Goal: Task Accomplishment & Management: Manage account settings

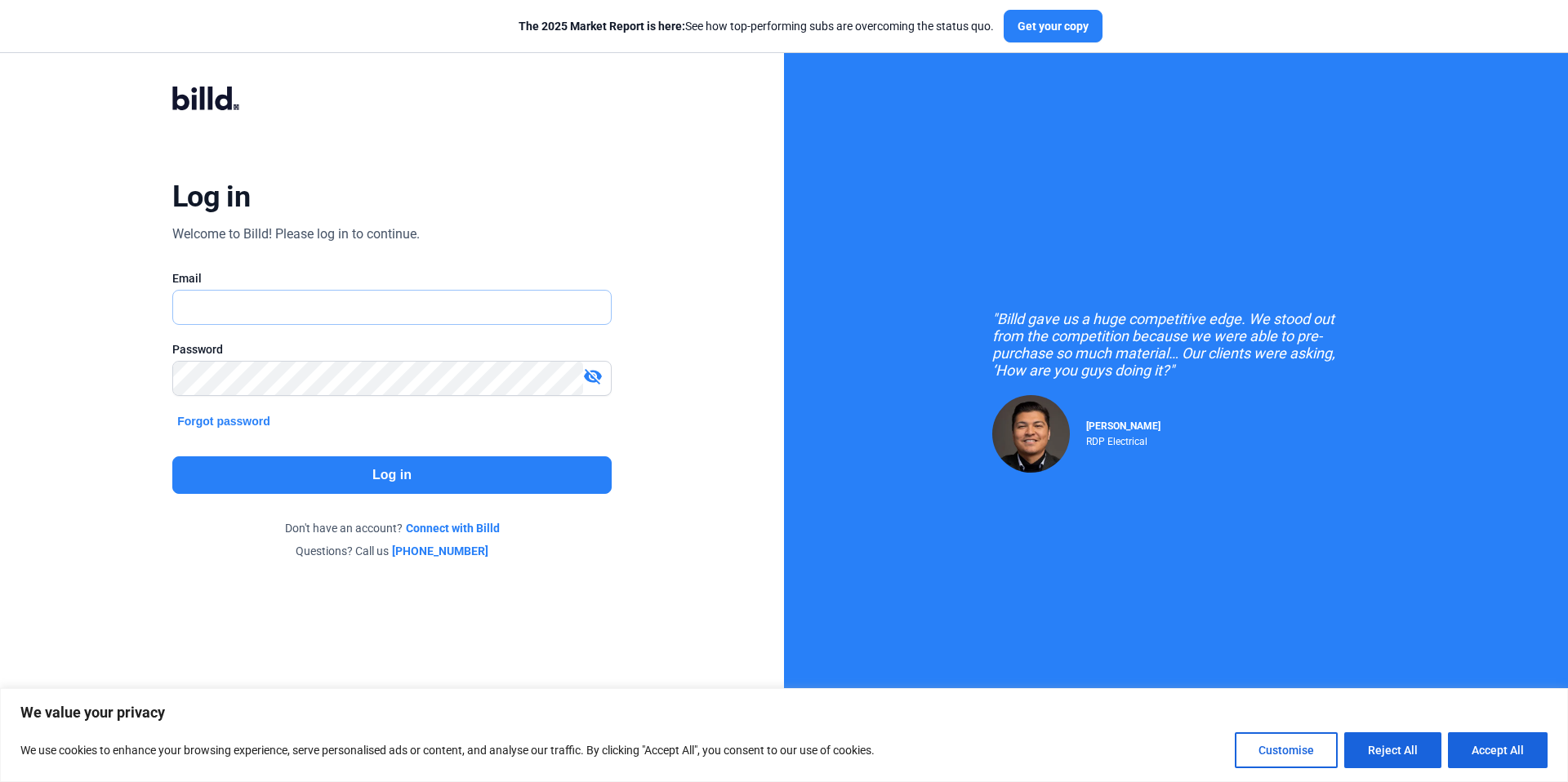
type input "[EMAIL_ADDRESS][DOMAIN_NAME]"
click at [449, 470] on button "Log in" at bounding box center [392, 475] width 439 height 38
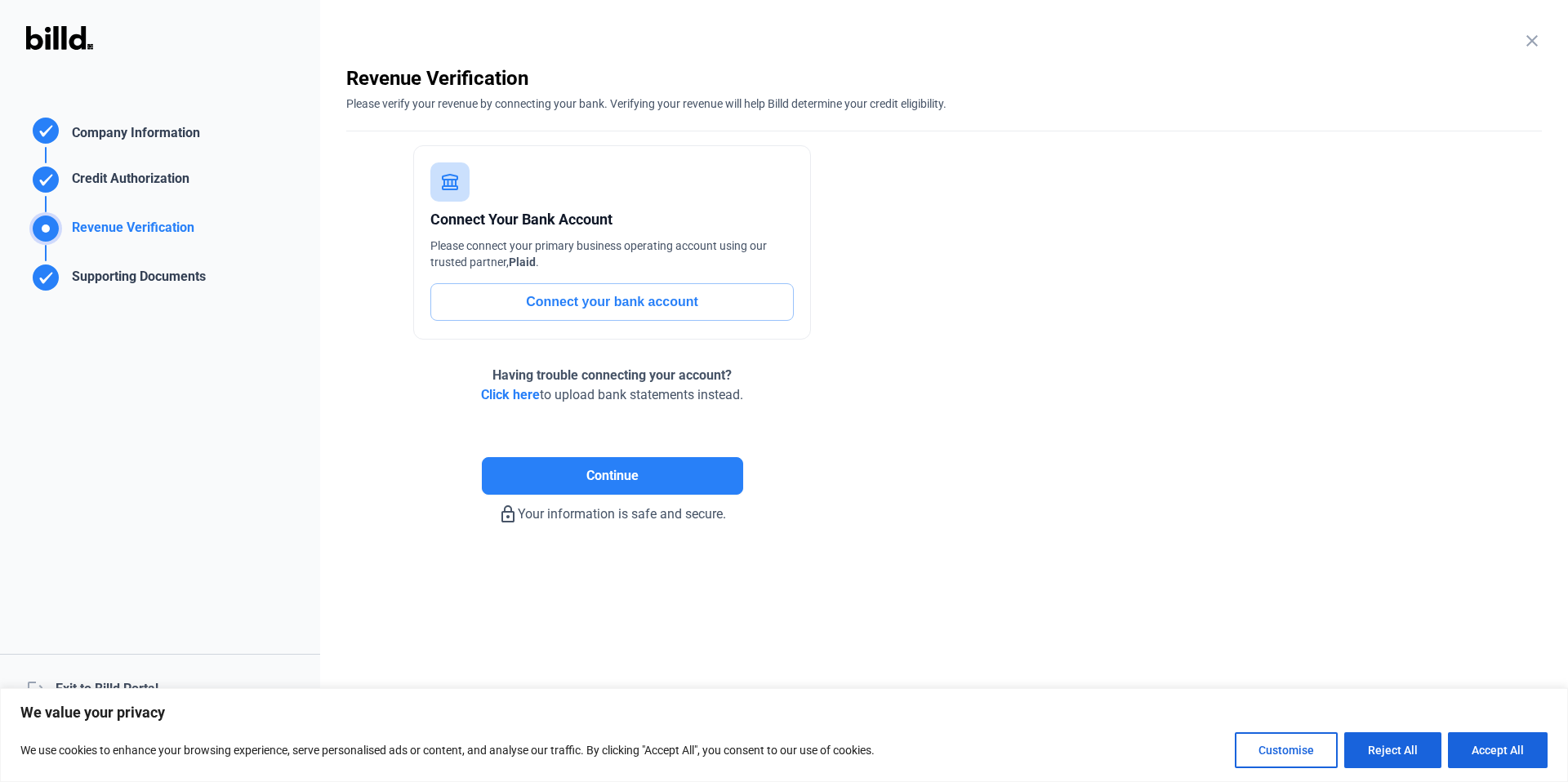
click at [159, 678] on div "logout Exit to Billd Portal" at bounding box center [160, 689] width 320 height 70
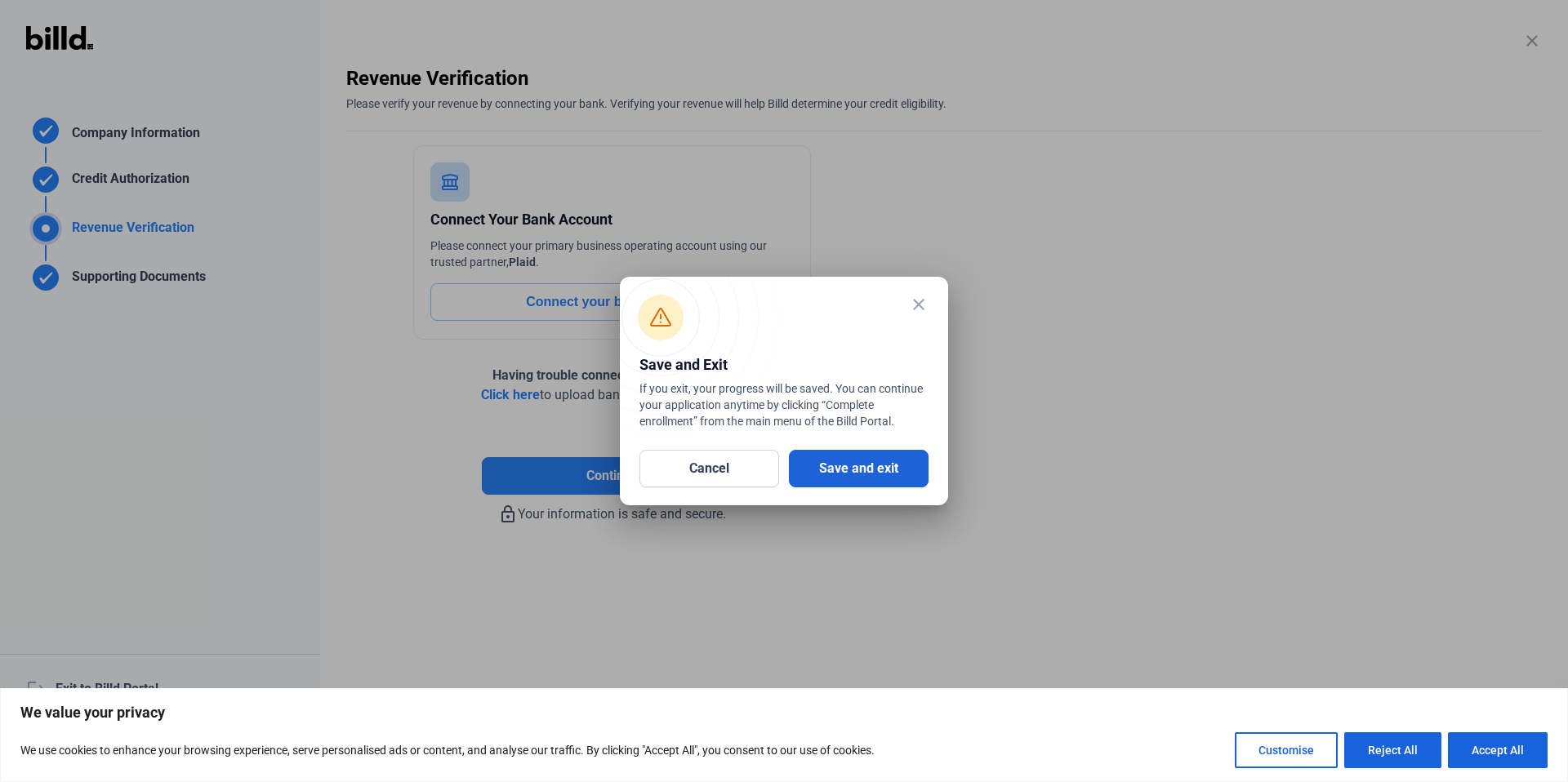
click at [891, 477] on button "Save and exit" at bounding box center [858, 468] width 140 height 38
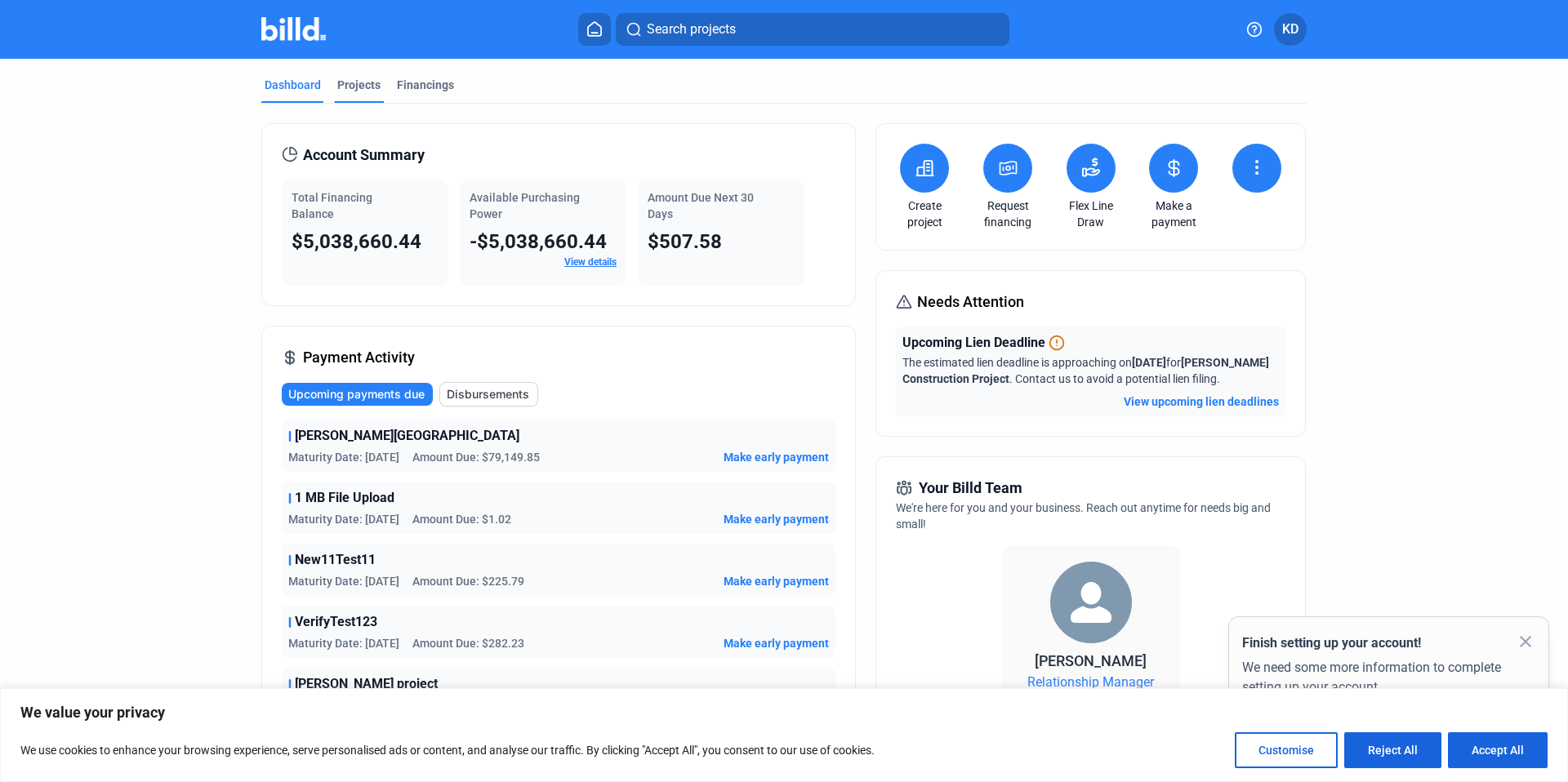
click at [363, 85] on div "Projects" at bounding box center [359, 85] width 44 height 16
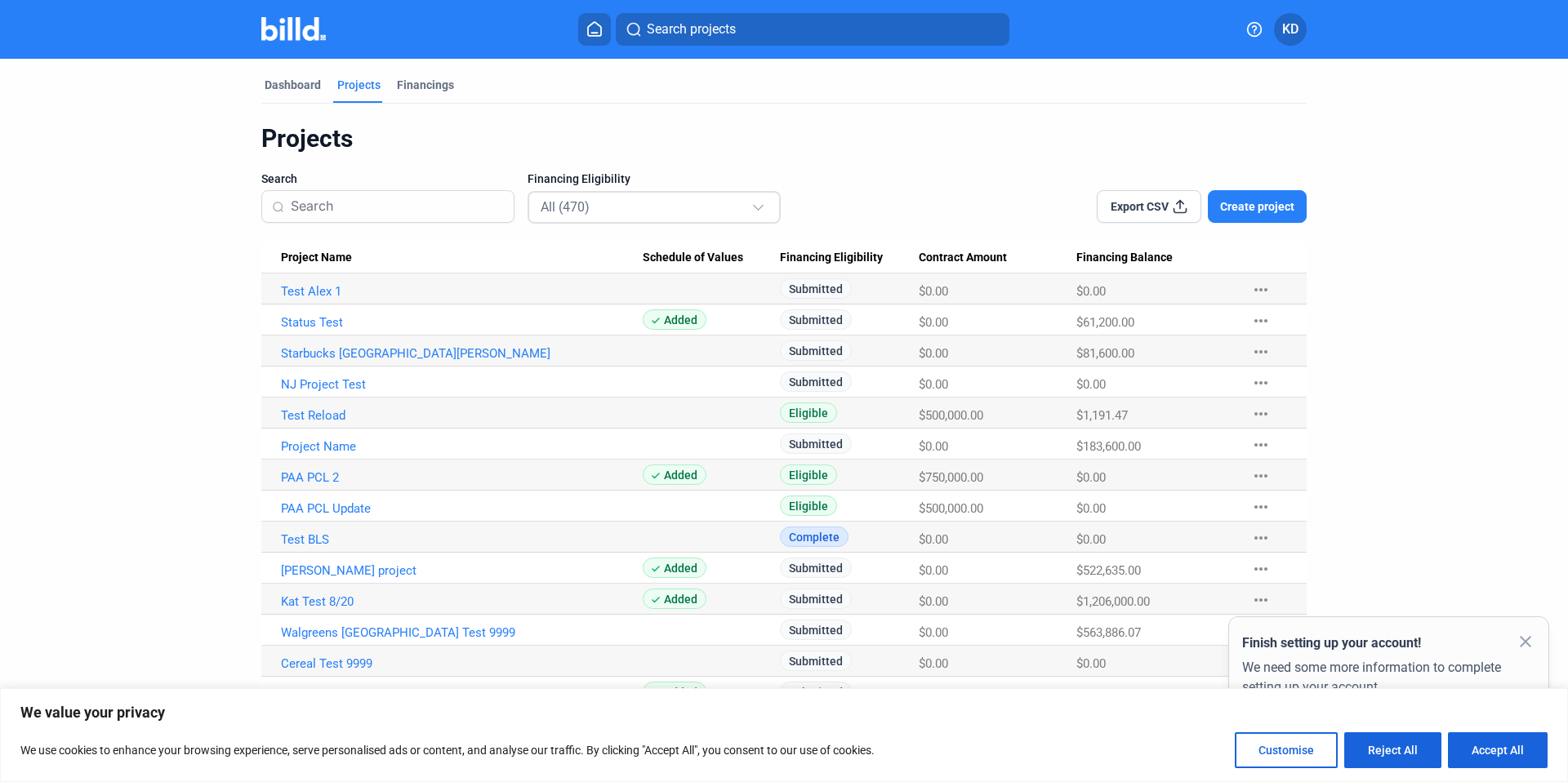
click at [623, 222] on div "All (470)" at bounding box center [655, 207] width 229 height 32
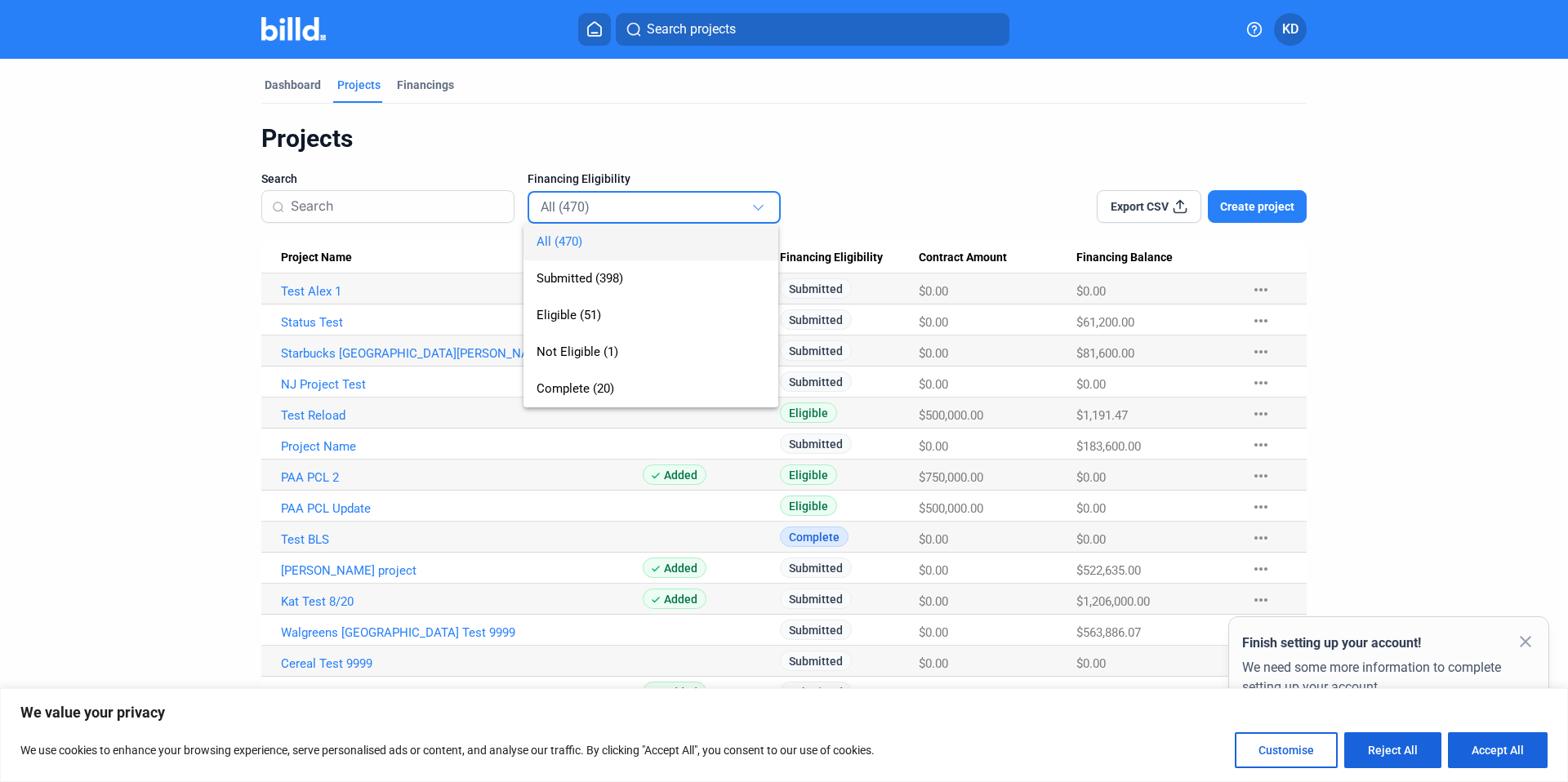
click at [913, 182] on div at bounding box center [784, 391] width 1568 height 782
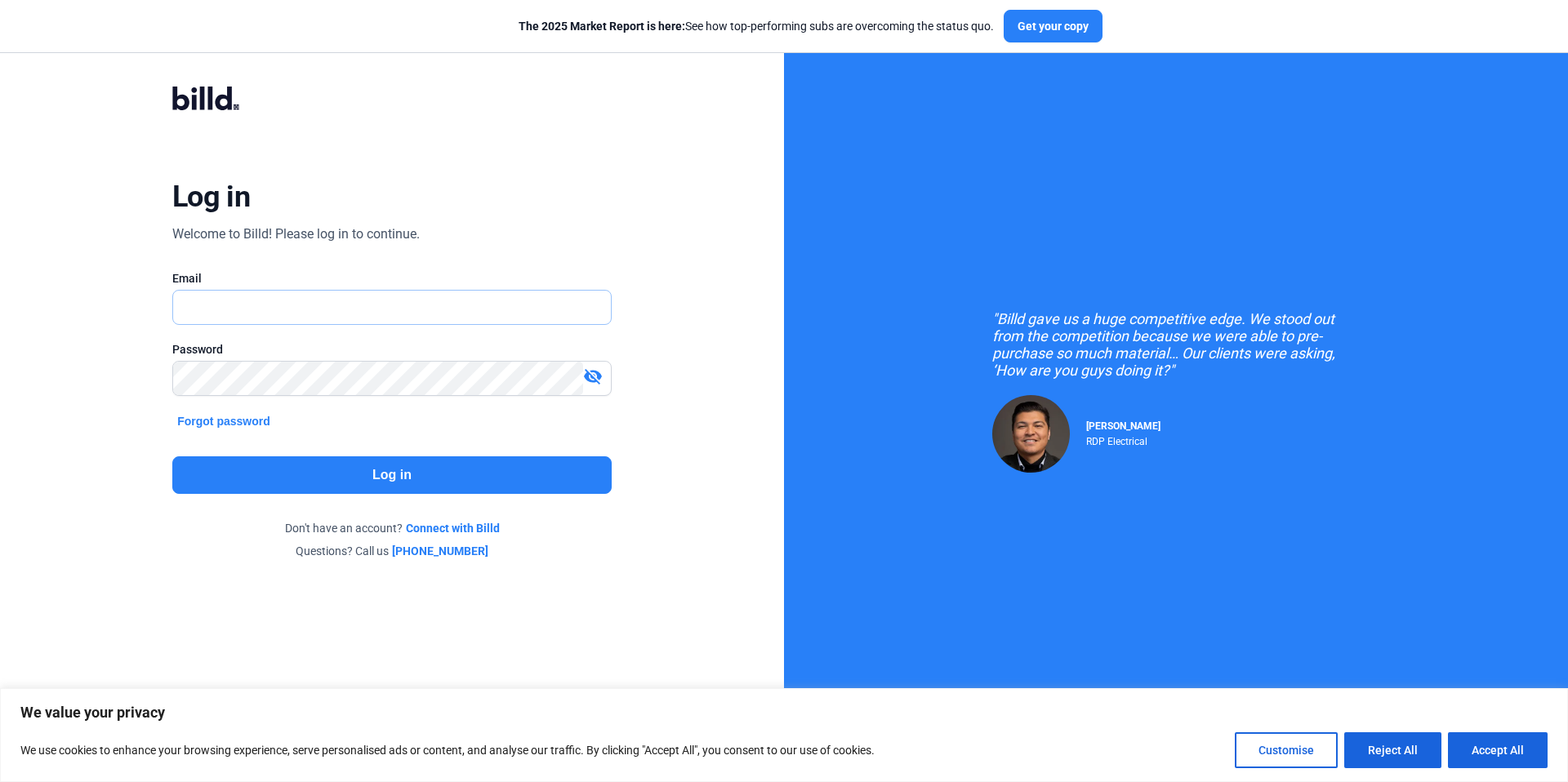
type input "[EMAIL_ADDRESS][DOMAIN_NAME]"
click at [444, 474] on button "Log in" at bounding box center [392, 475] width 439 height 38
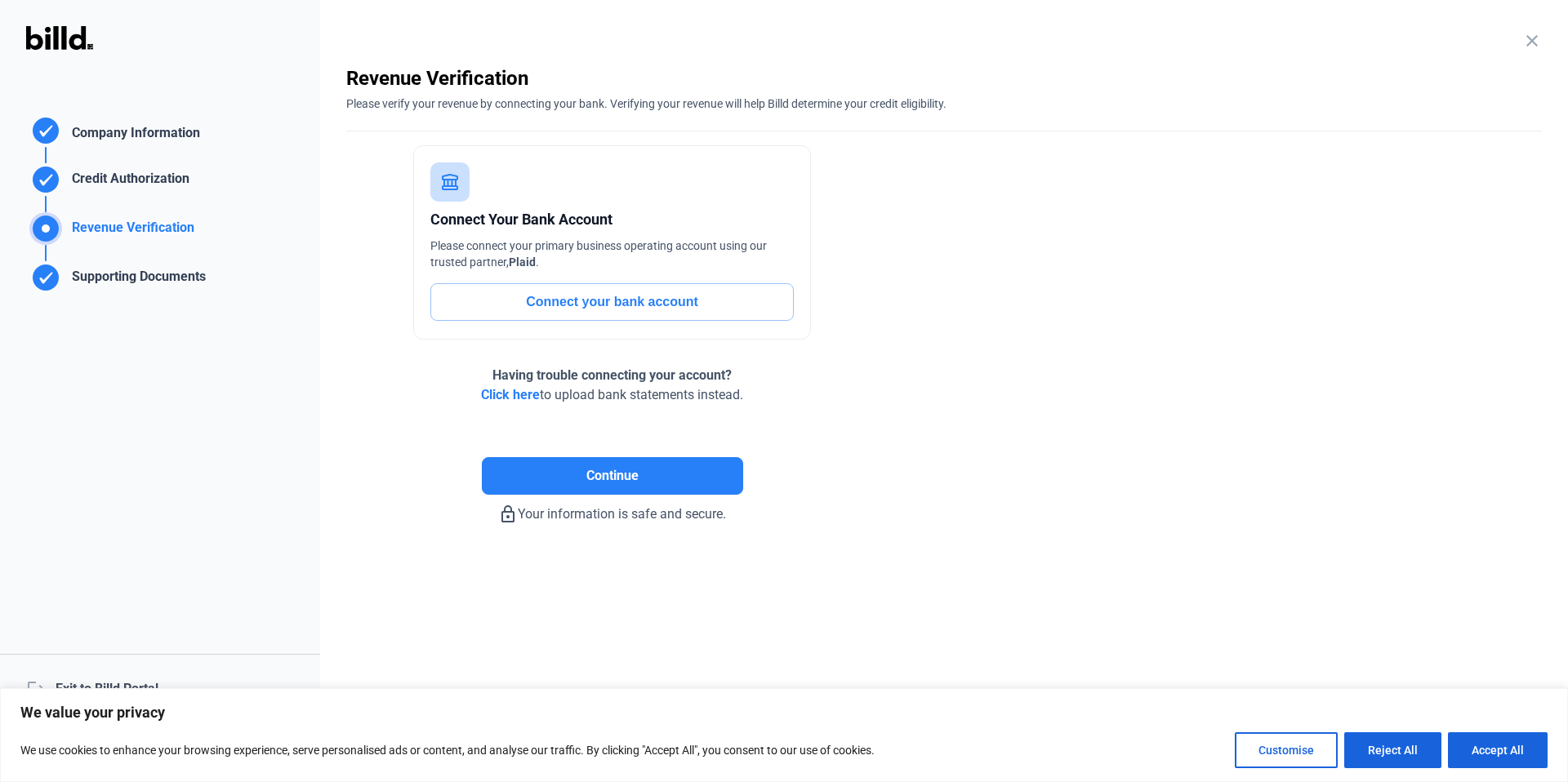
click at [142, 677] on div "logout Exit to Billd Portal" at bounding box center [160, 689] width 320 height 70
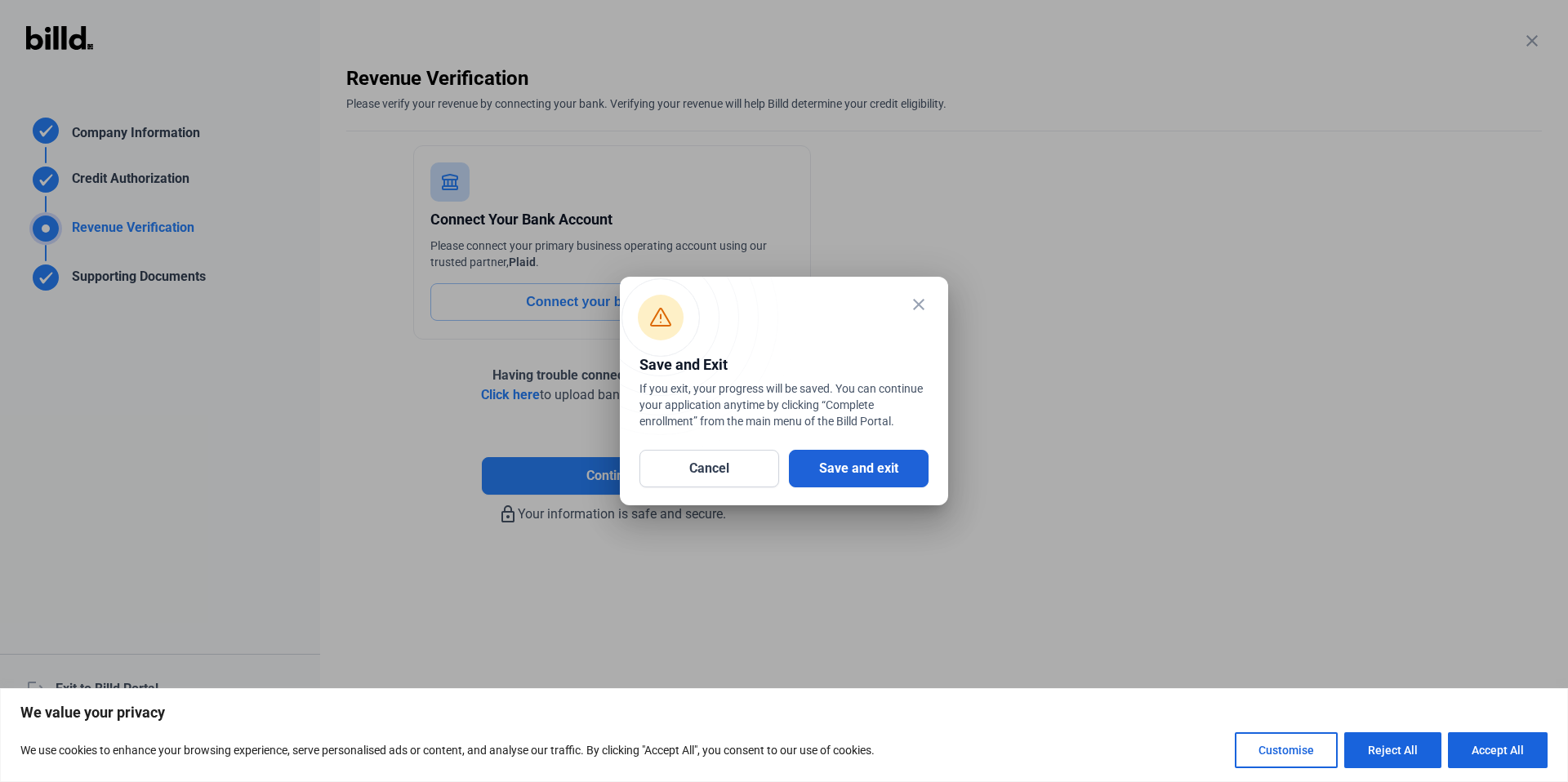
click at [842, 464] on button "Save and exit" at bounding box center [858, 468] width 140 height 38
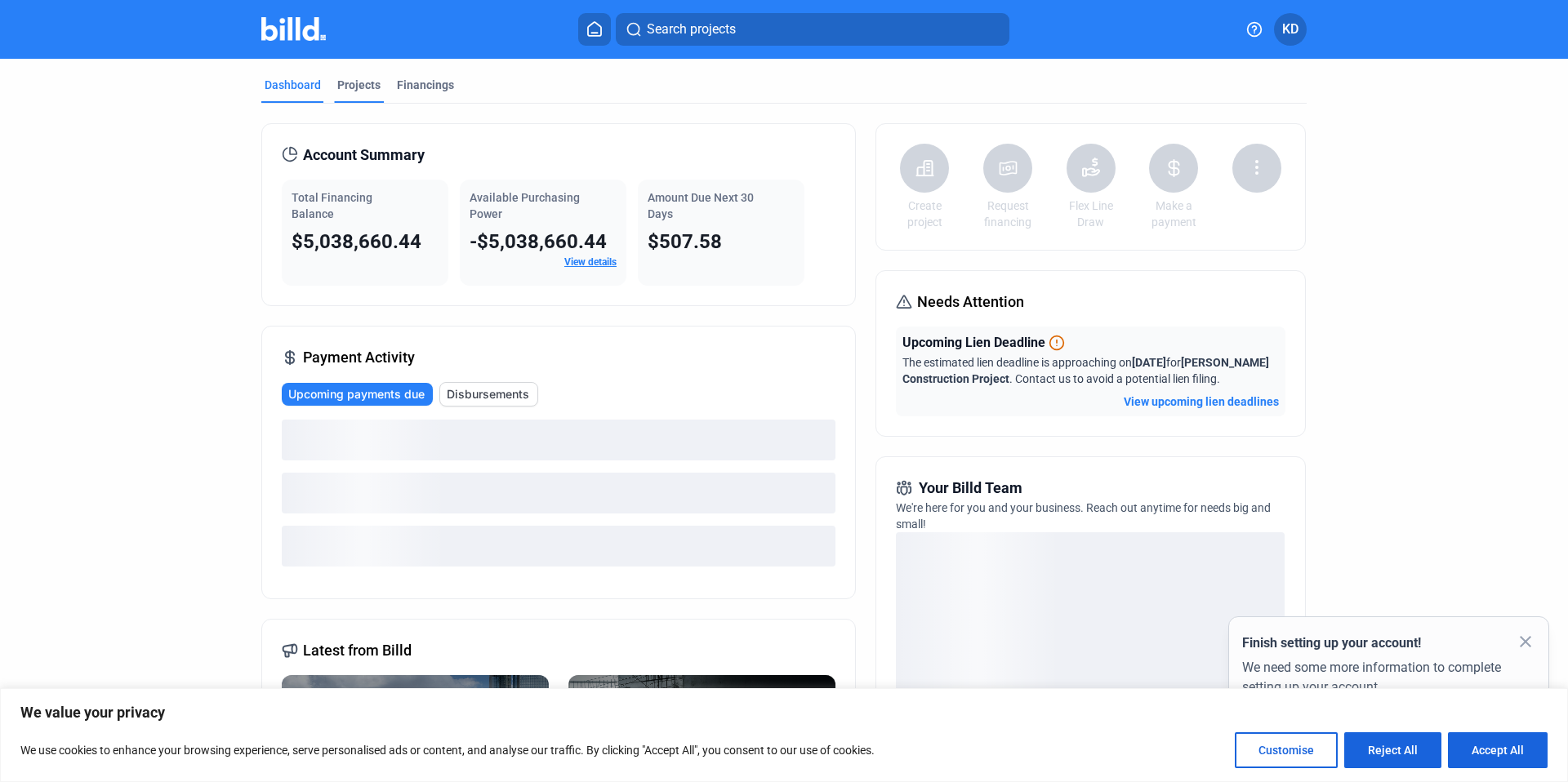
click at [357, 86] on div "Projects" at bounding box center [359, 85] width 44 height 16
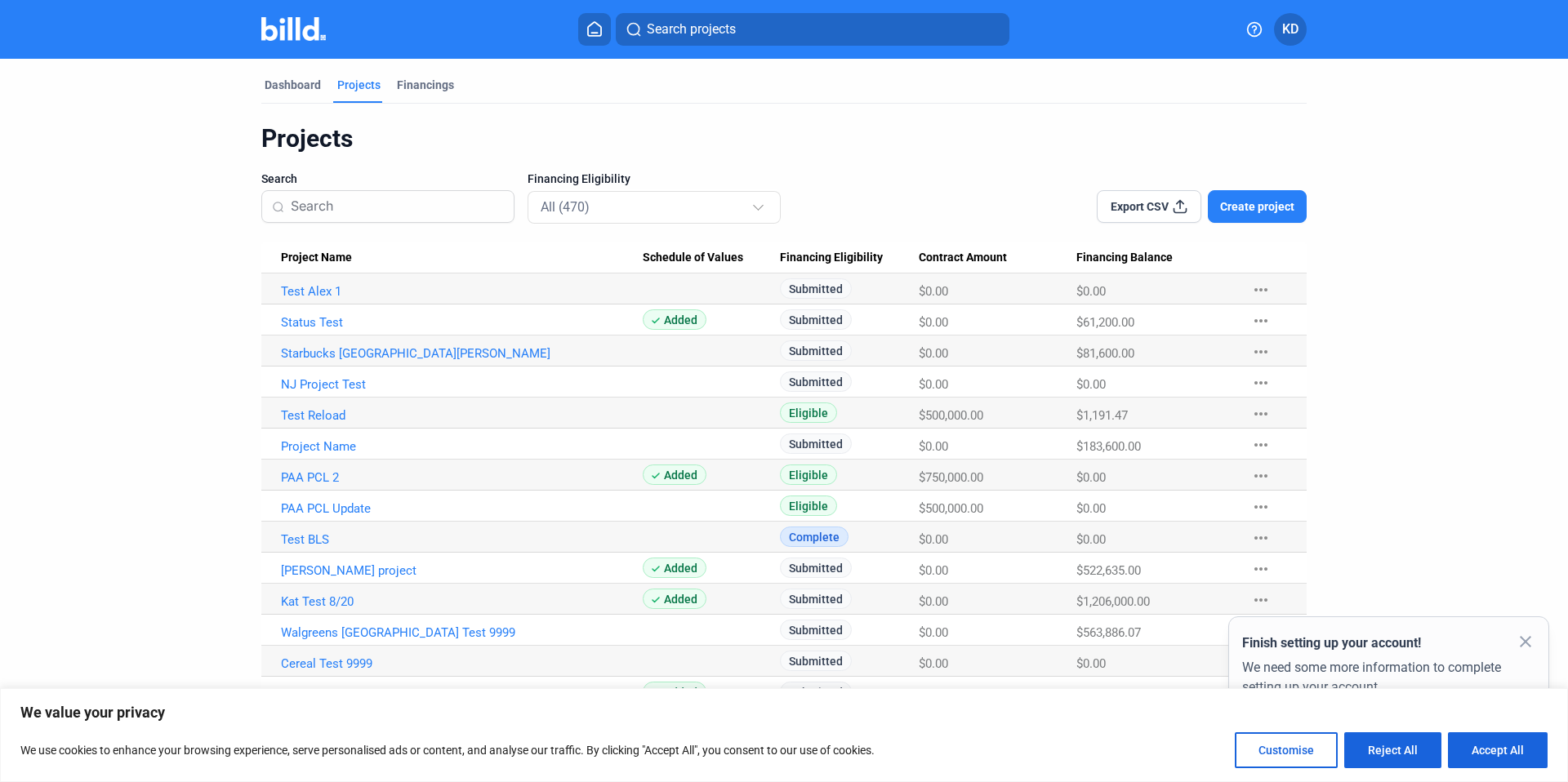
scroll to position [815, 0]
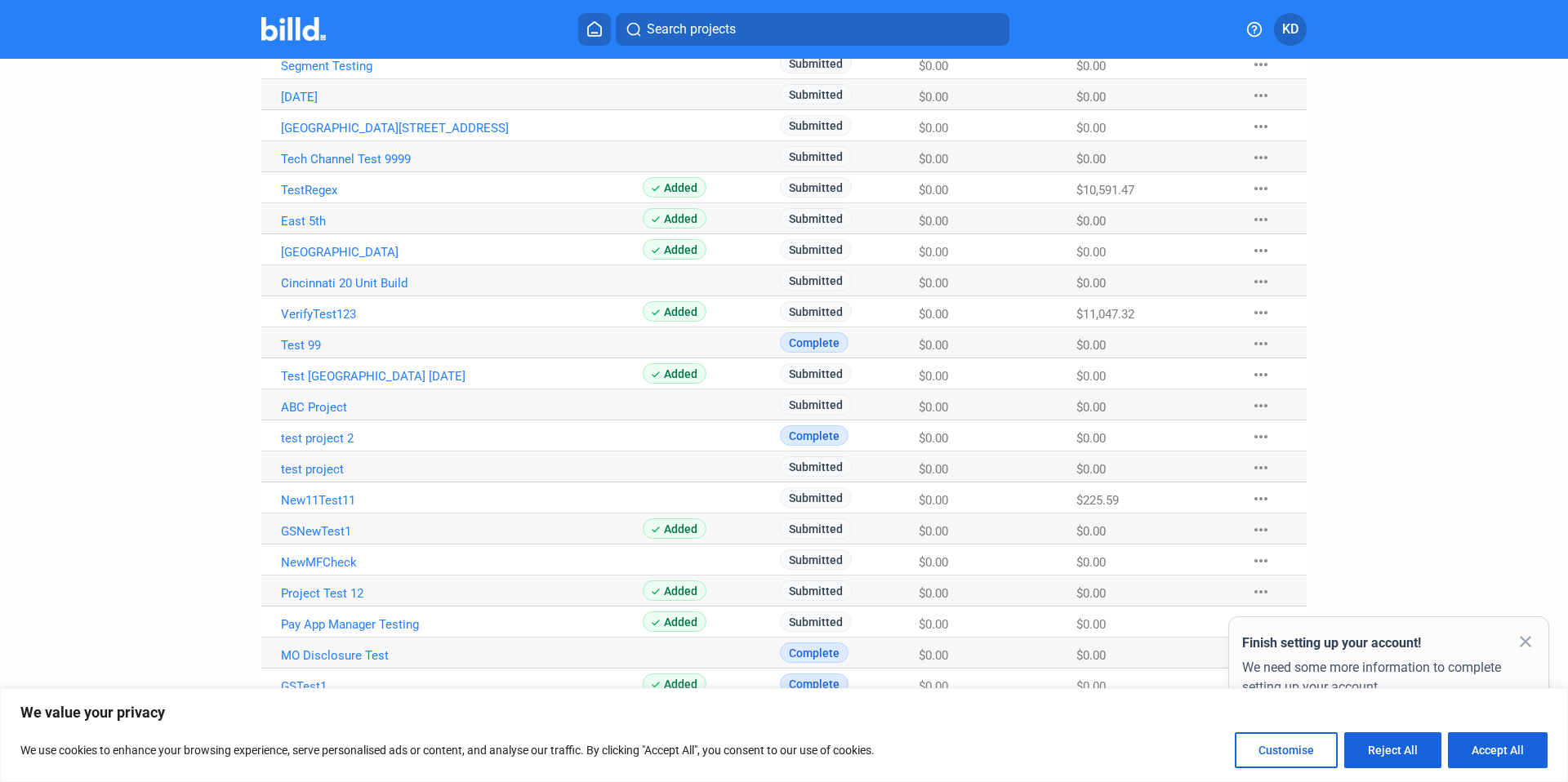
click at [1527, 638] on mat-icon "close" at bounding box center [1525, 641] width 20 height 20
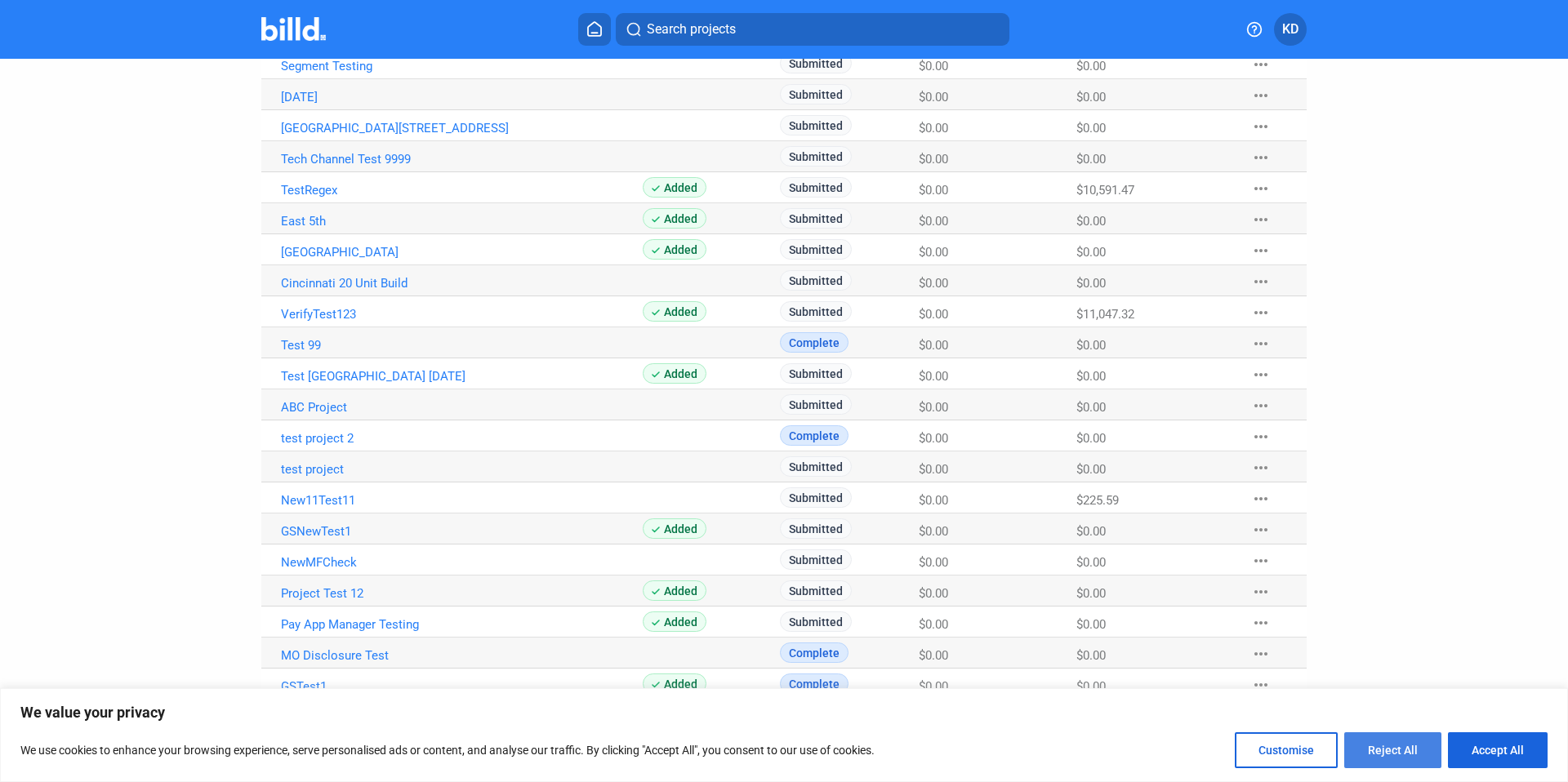
click at [1396, 735] on button "Reject All" at bounding box center [1392, 751] width 97 height 36
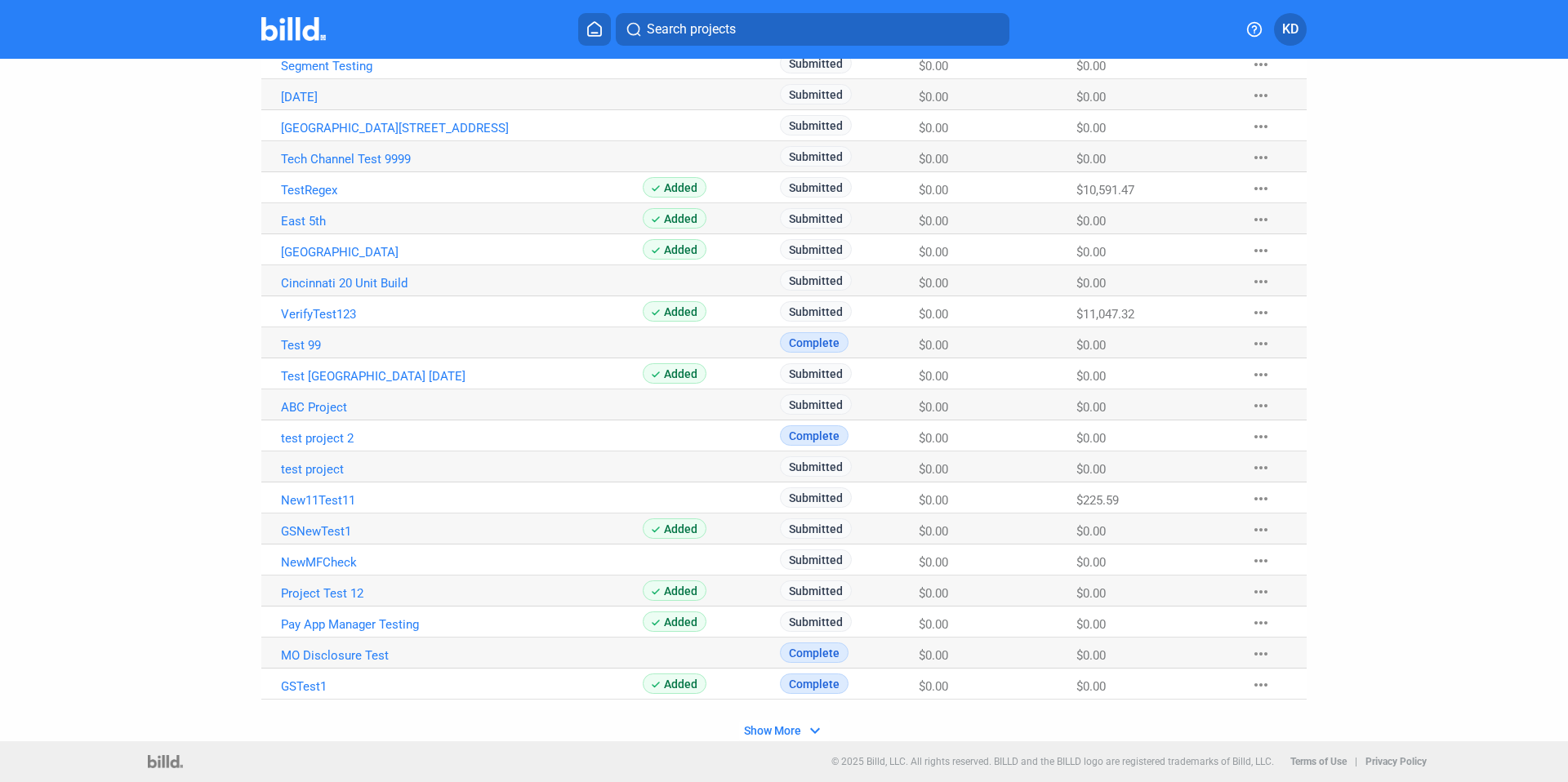
click at [763, 725] on span "Show More" at bounding box center [773, 731] width 57 height 13
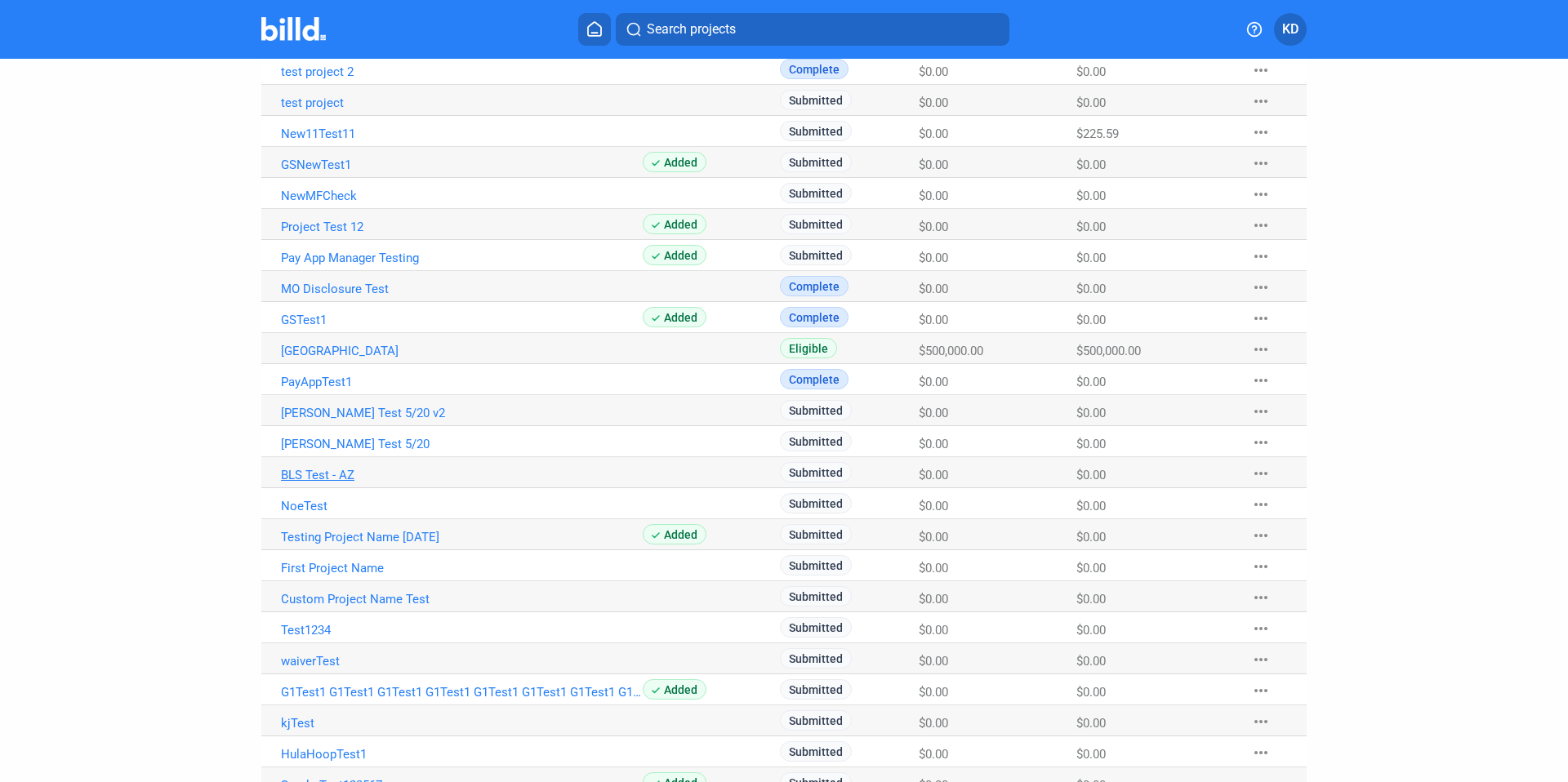
scroll to position [1484, 0]
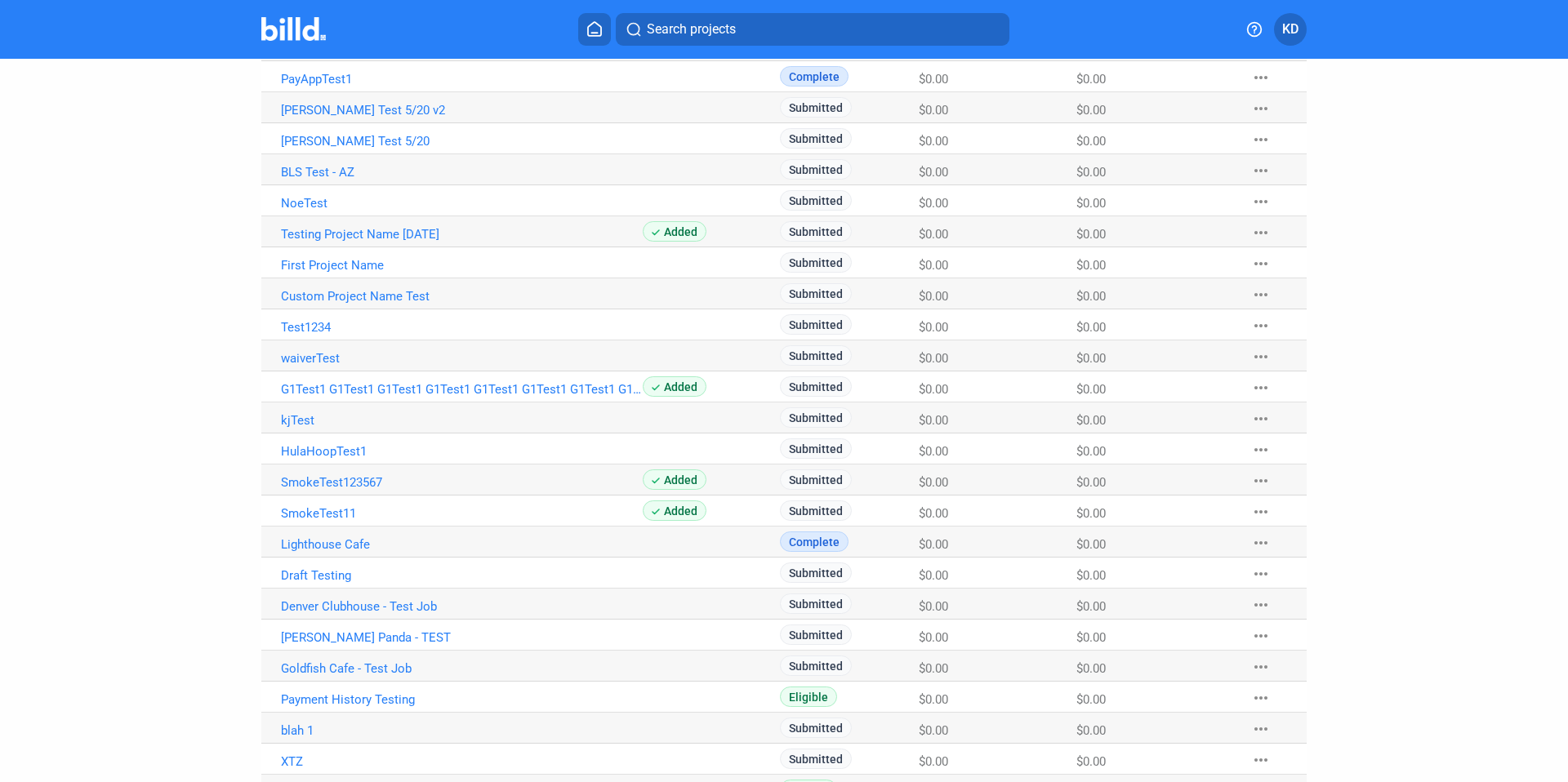
click at [1257, 418] on mat-icon "more_horiz" at bounding box center [1261, 419] width 20 height 20
click at [1286, 538] on button "Mark Project Complete" at bounding box center [1346, 531] width 229 height 39
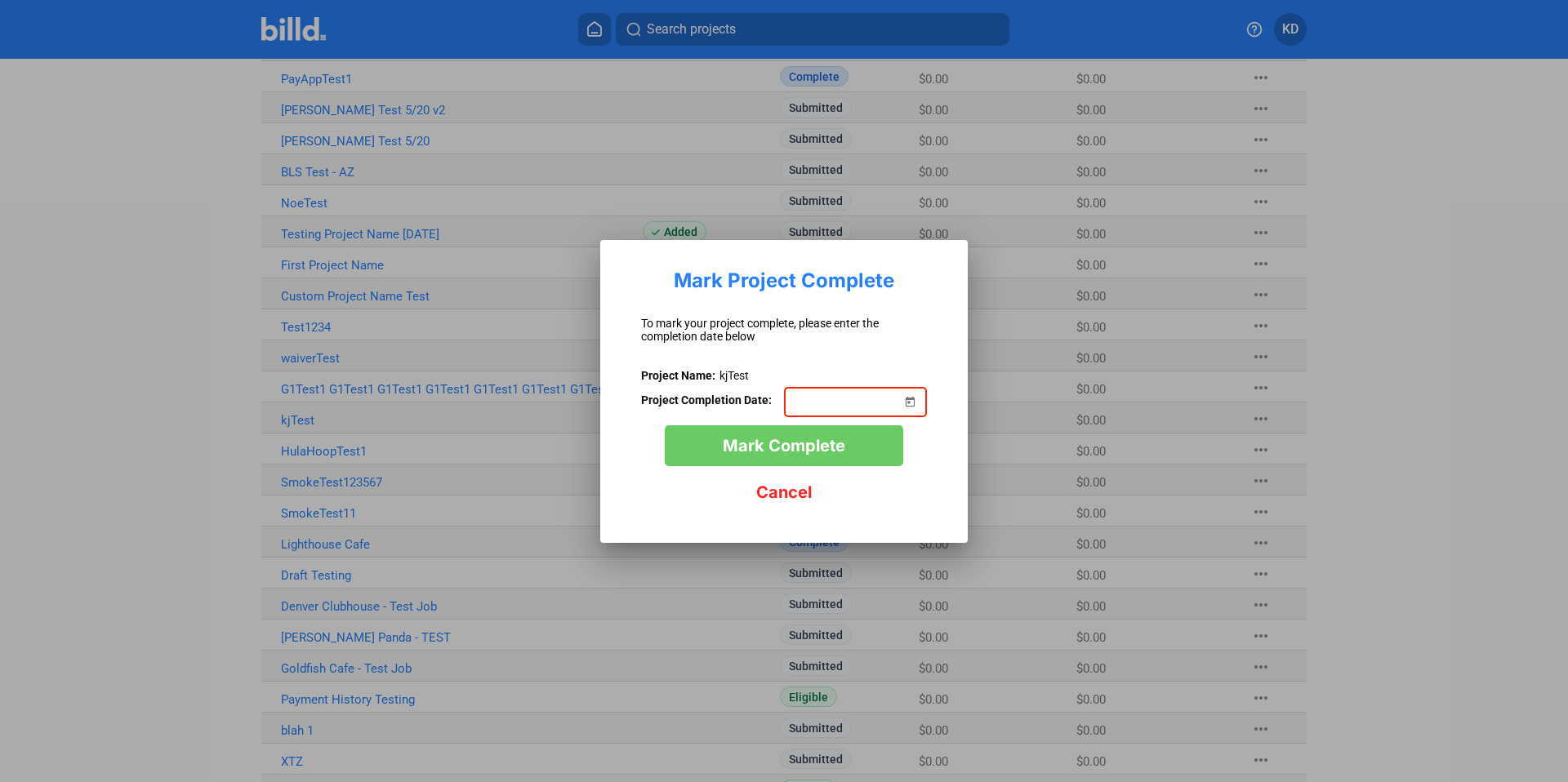
click at [914, 400] on span "Open calendar" at bounding box center [909, 391] width 39 height 39
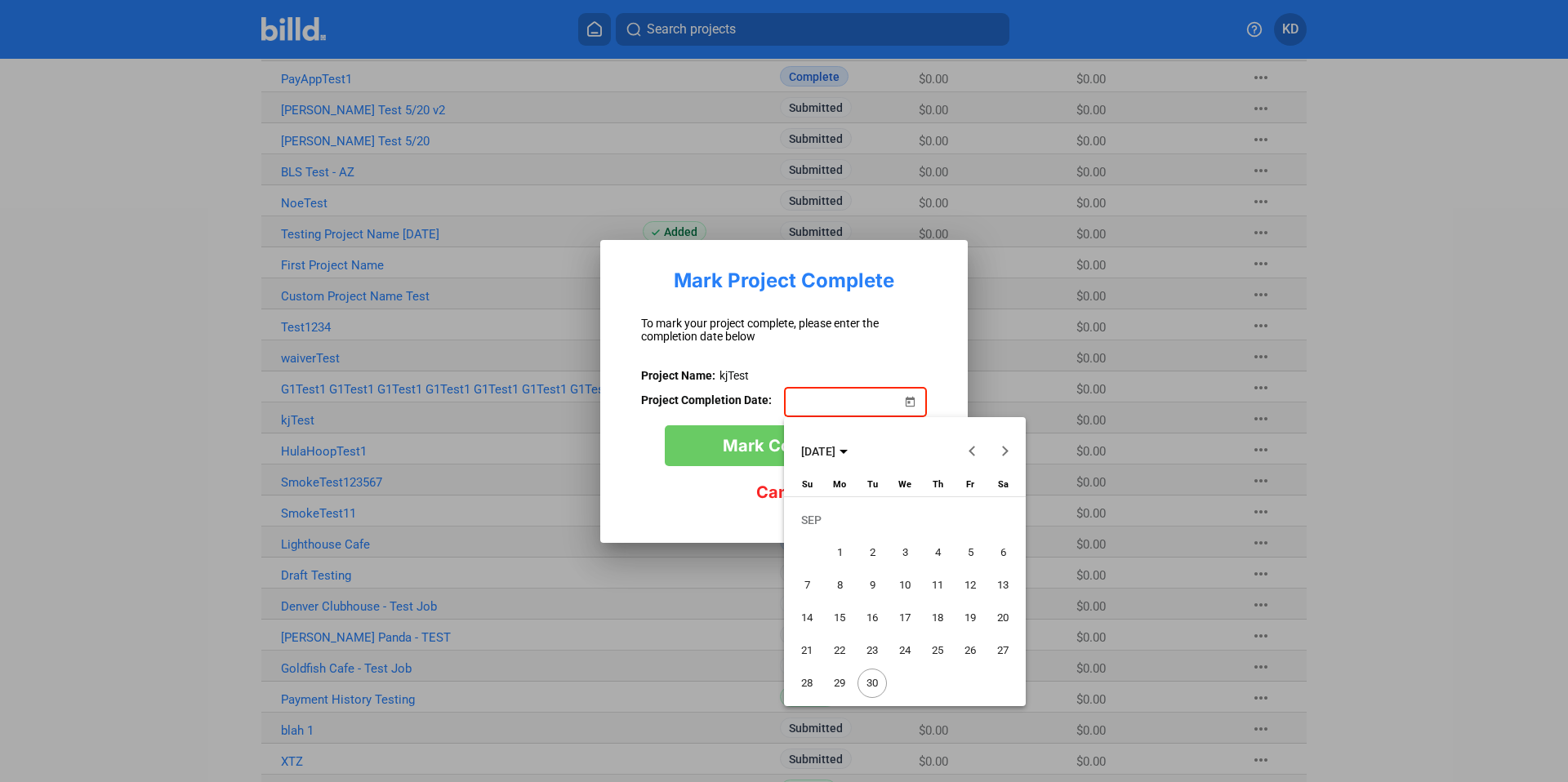
click at [868, 672] on span "30" at bounding box center [871, 683] width 29 height 29
type input "[DATE]"
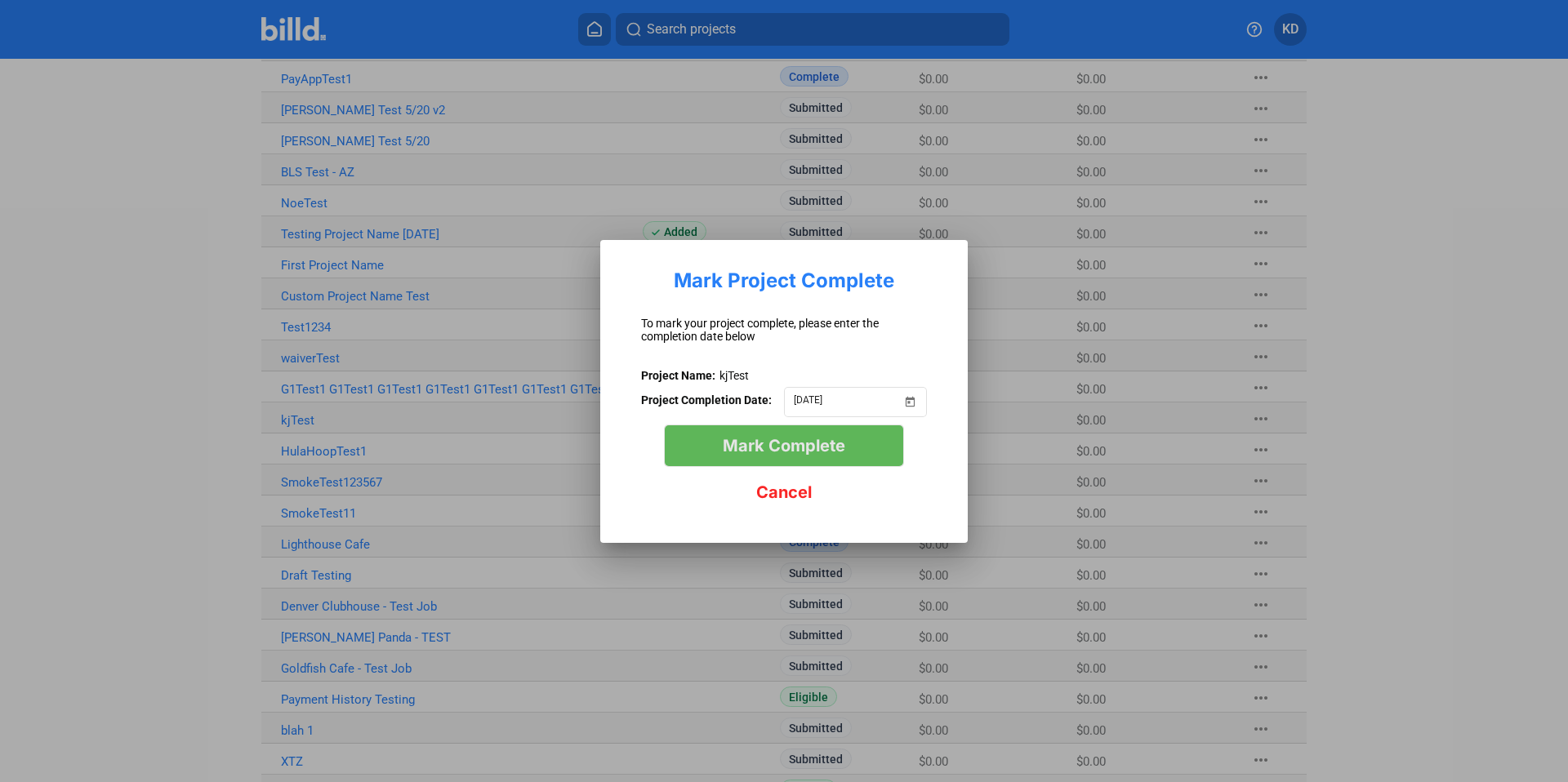
click at [805, 436] on span "Mark Complete" at bounding box center [784, 446] width 123 height 20
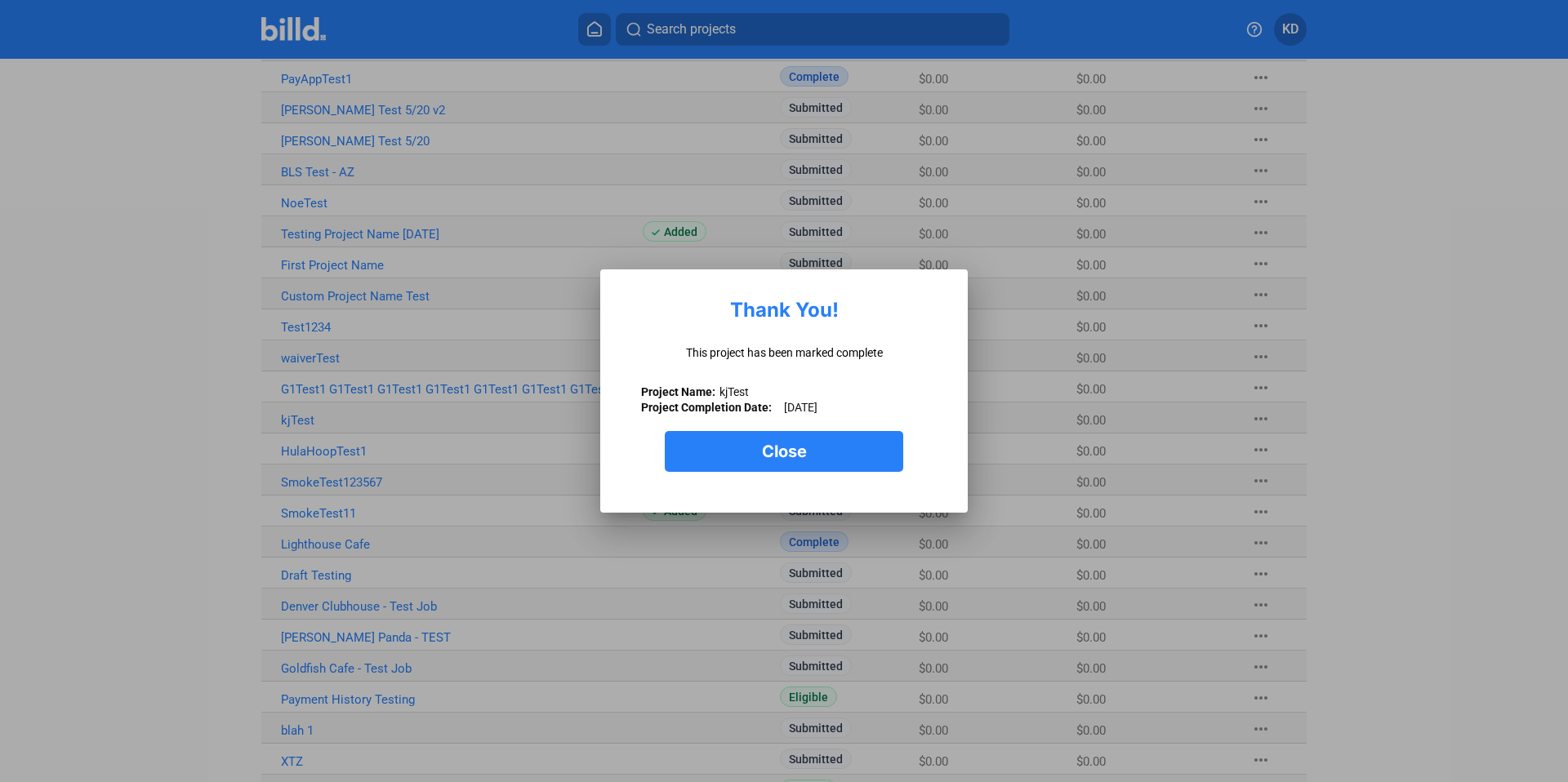
click at [815, 455] on button "Close" at bounding box center [784, 451] width 239 height 41
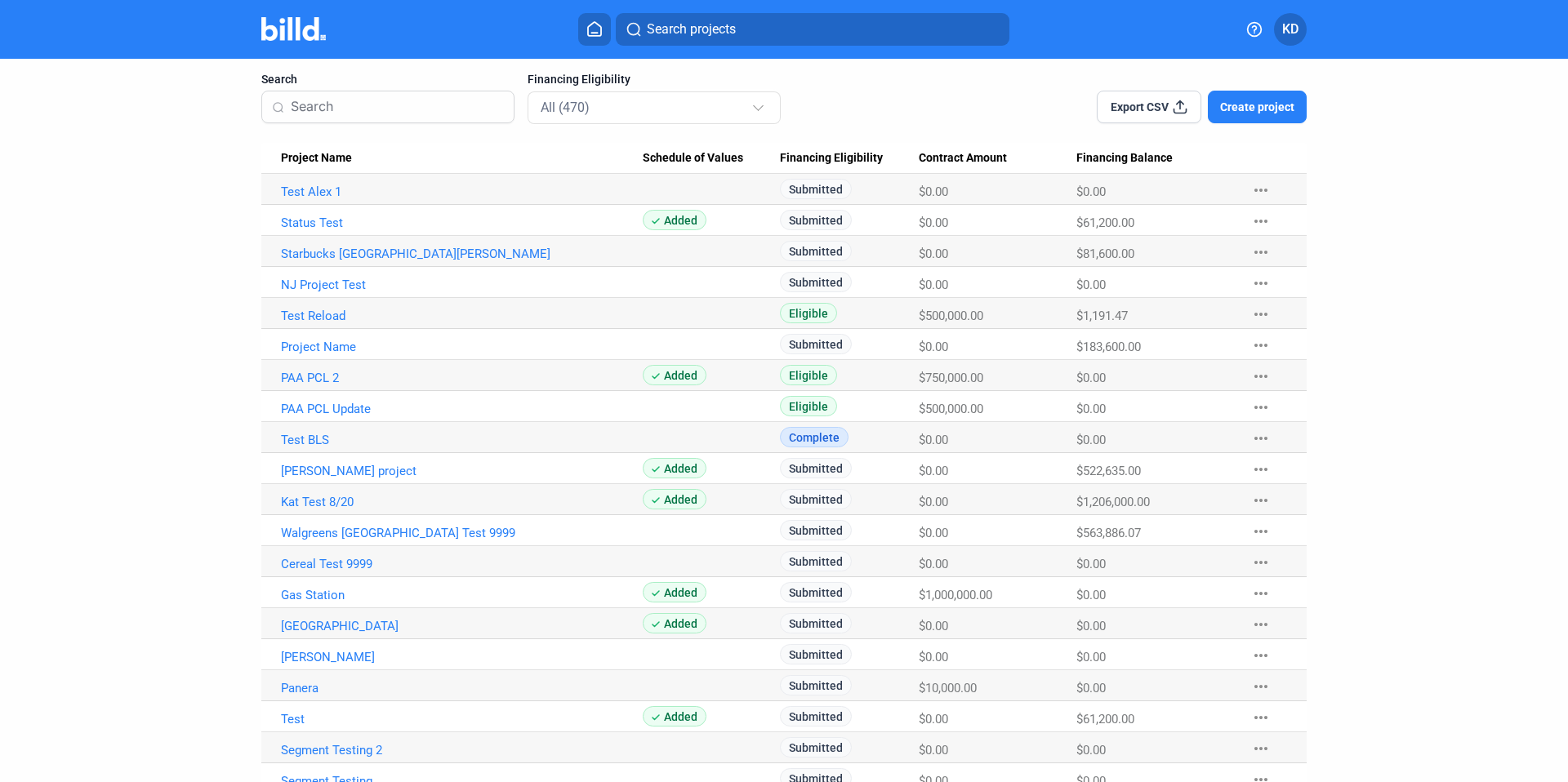
scroll to position [0, 0]
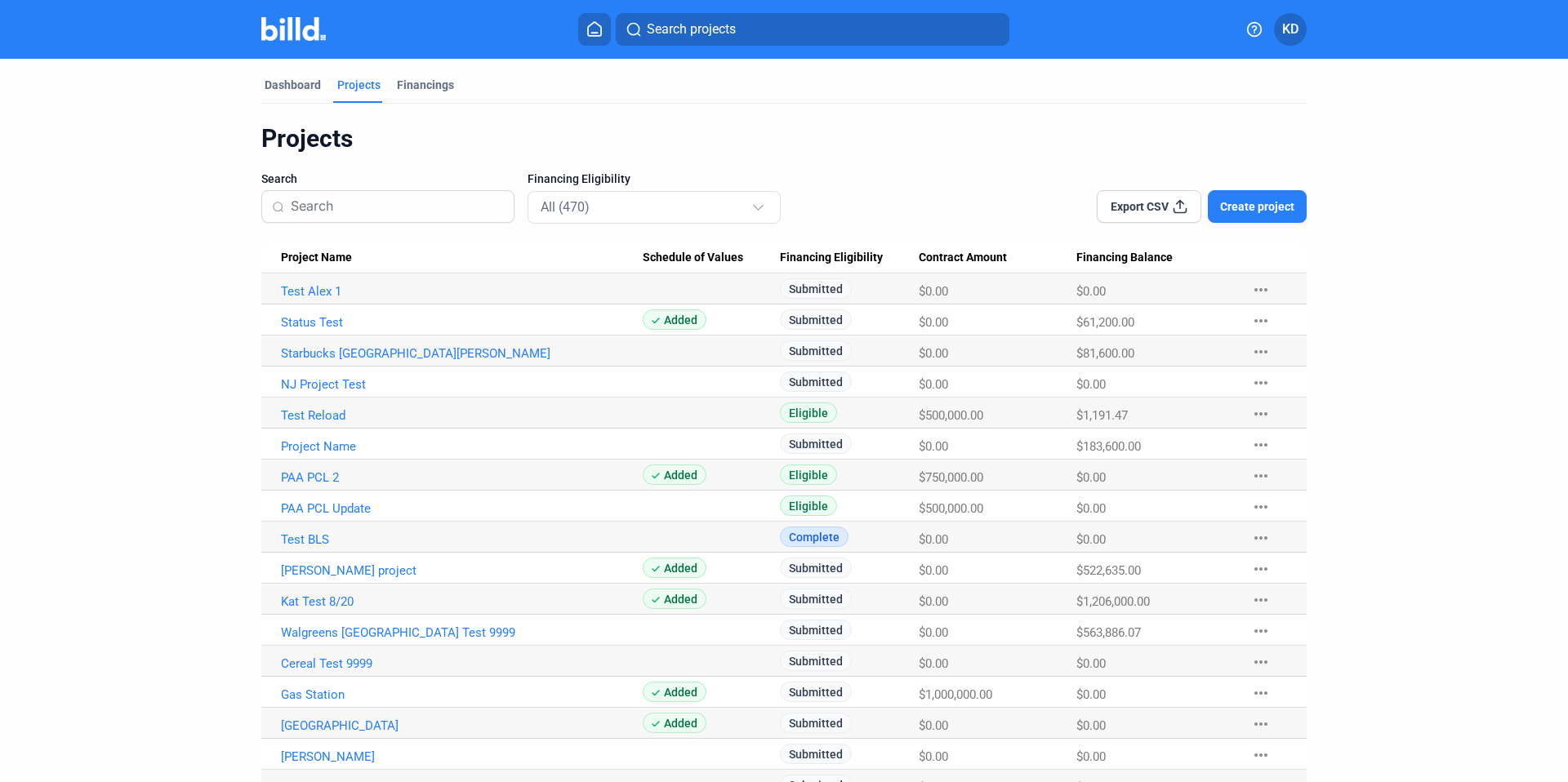
click at [329, 203] on input at bounding box center [397, 206] width 213 height 34
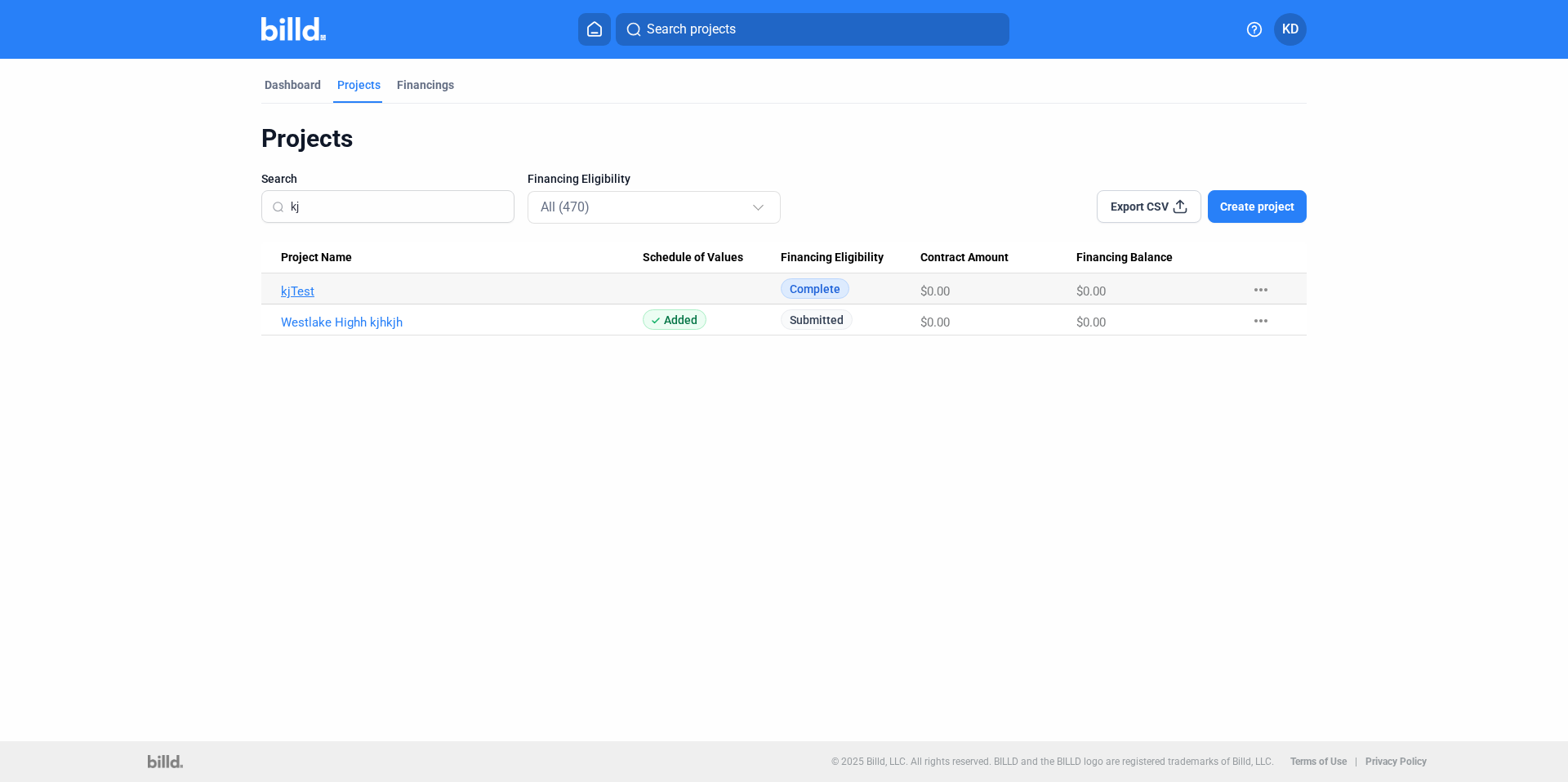
type input "kj"
click at [309, 285] on link "kjTest" at bounding box center [462, 291] width 362 height 14
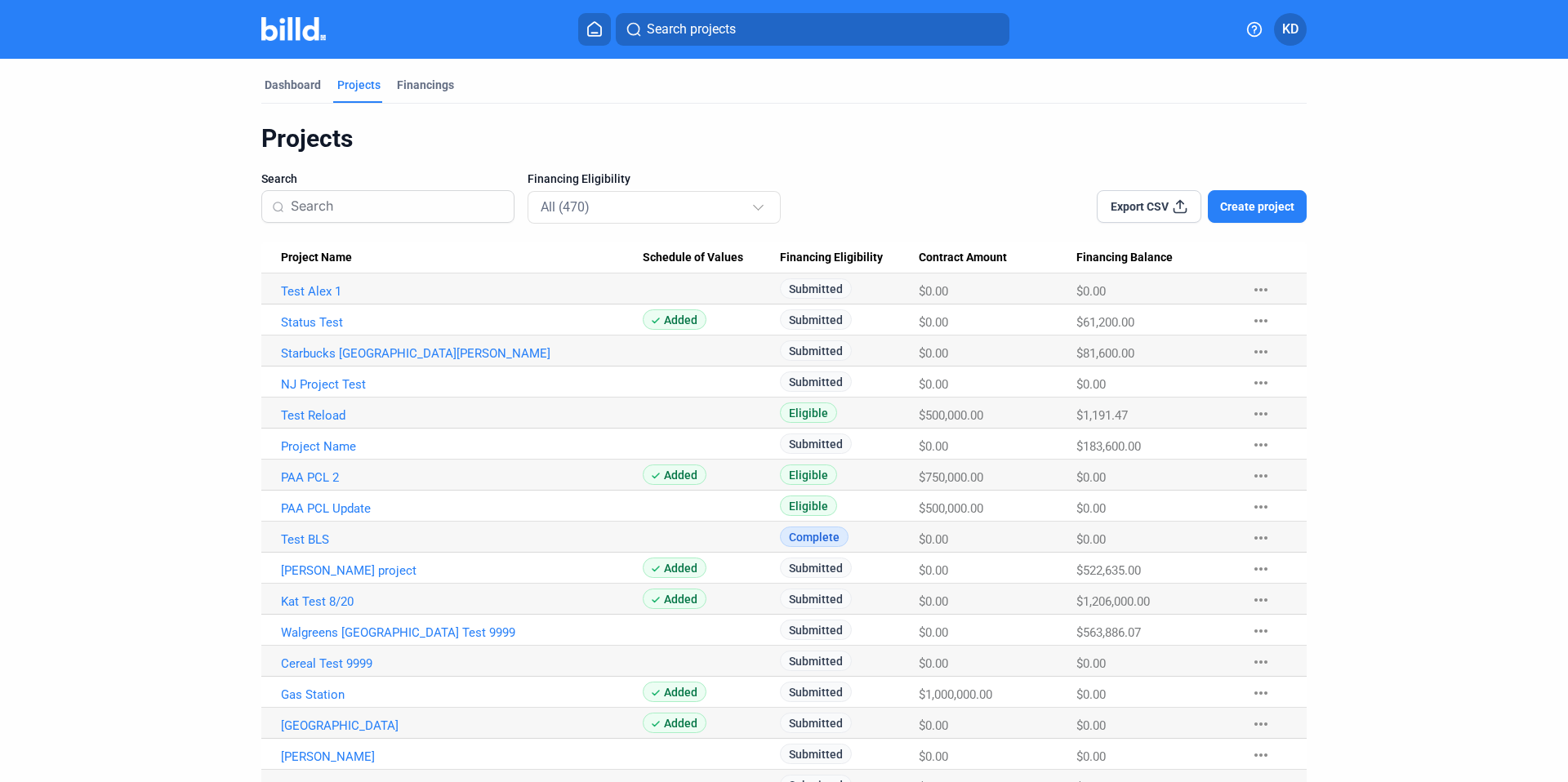
click at [346, 206] on input at bounding box center [397, 206] width 213 height 34
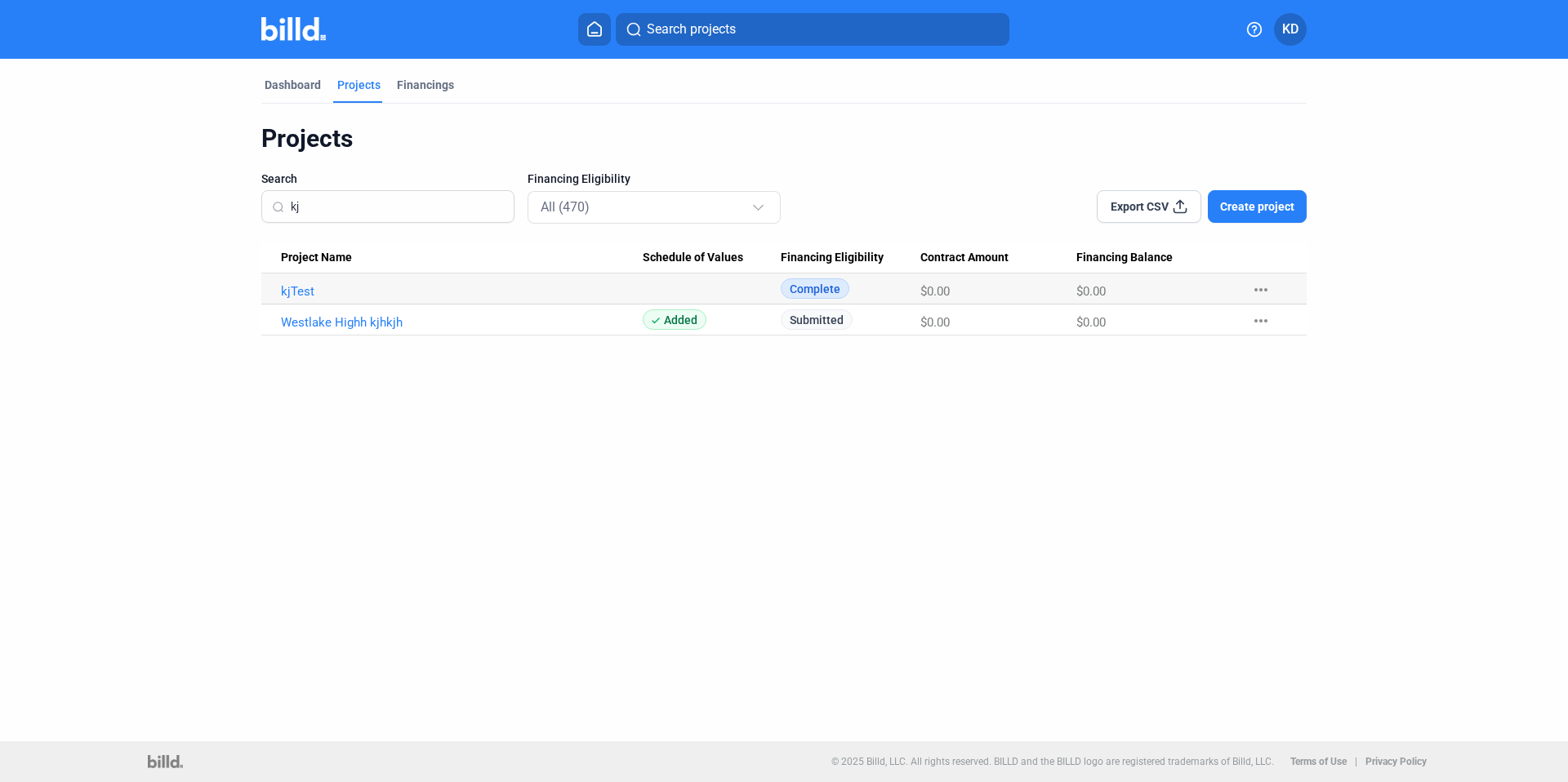
type input "kj"
click at [1436, 296] on dashboard "Dashboard Projects Financings Projects Search kj Financing Eligibility All (470…" at bounding box center [783, 197] width 1411 height 277
click at [1263, 320] on mat-icon "more_horiz" at bounding box center [1261, 320] width 20 height 20
click at [1386, 316] on div at bounding box center [784, 391] width 1568 height 782
click at [309, 292] on link "kjTest" at bounding box center [462, 291] width 362 height 14
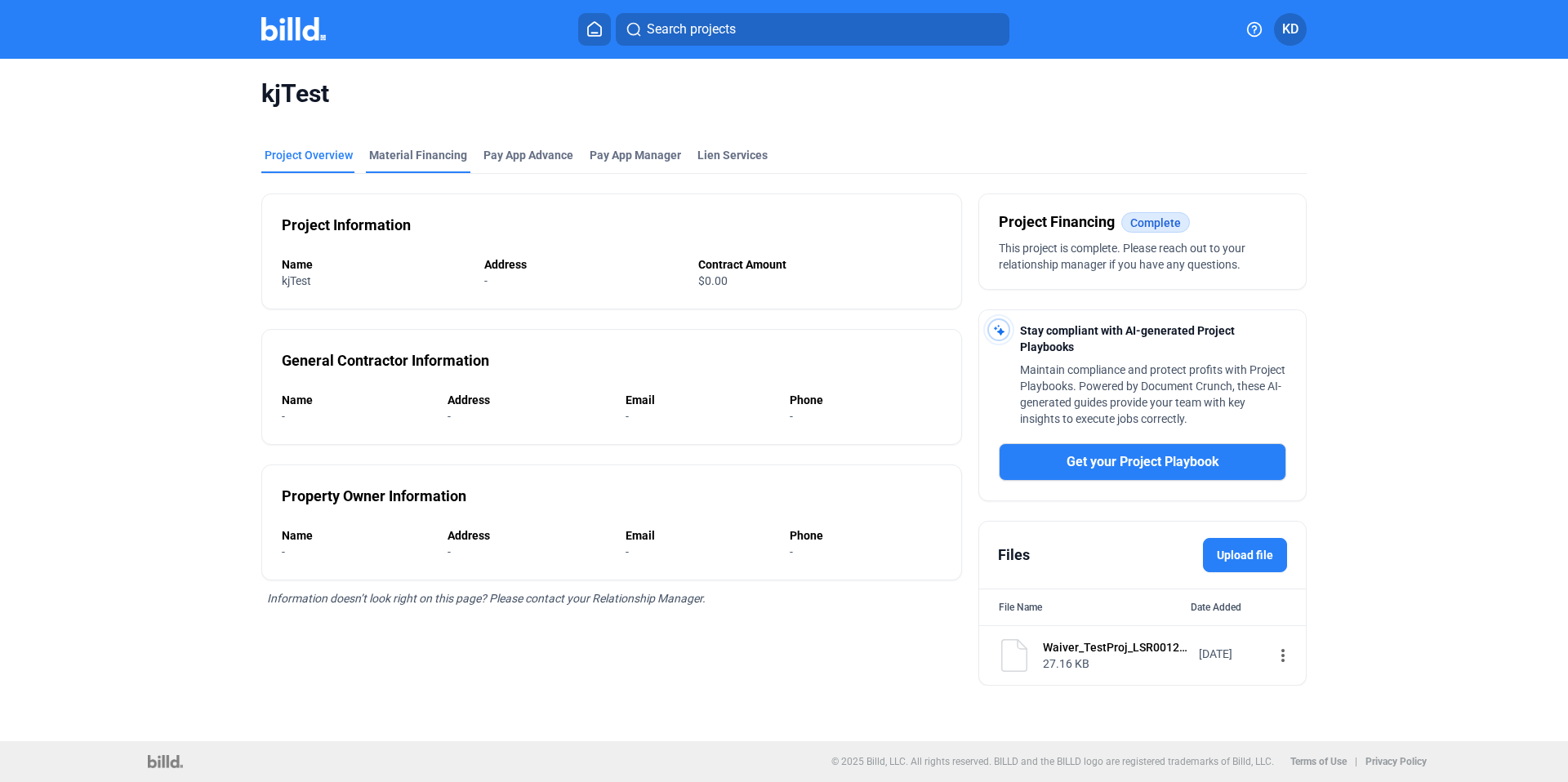
click at [430, 155] on div "Material Financing" at bounding box center [417, 155] width 98 height 16
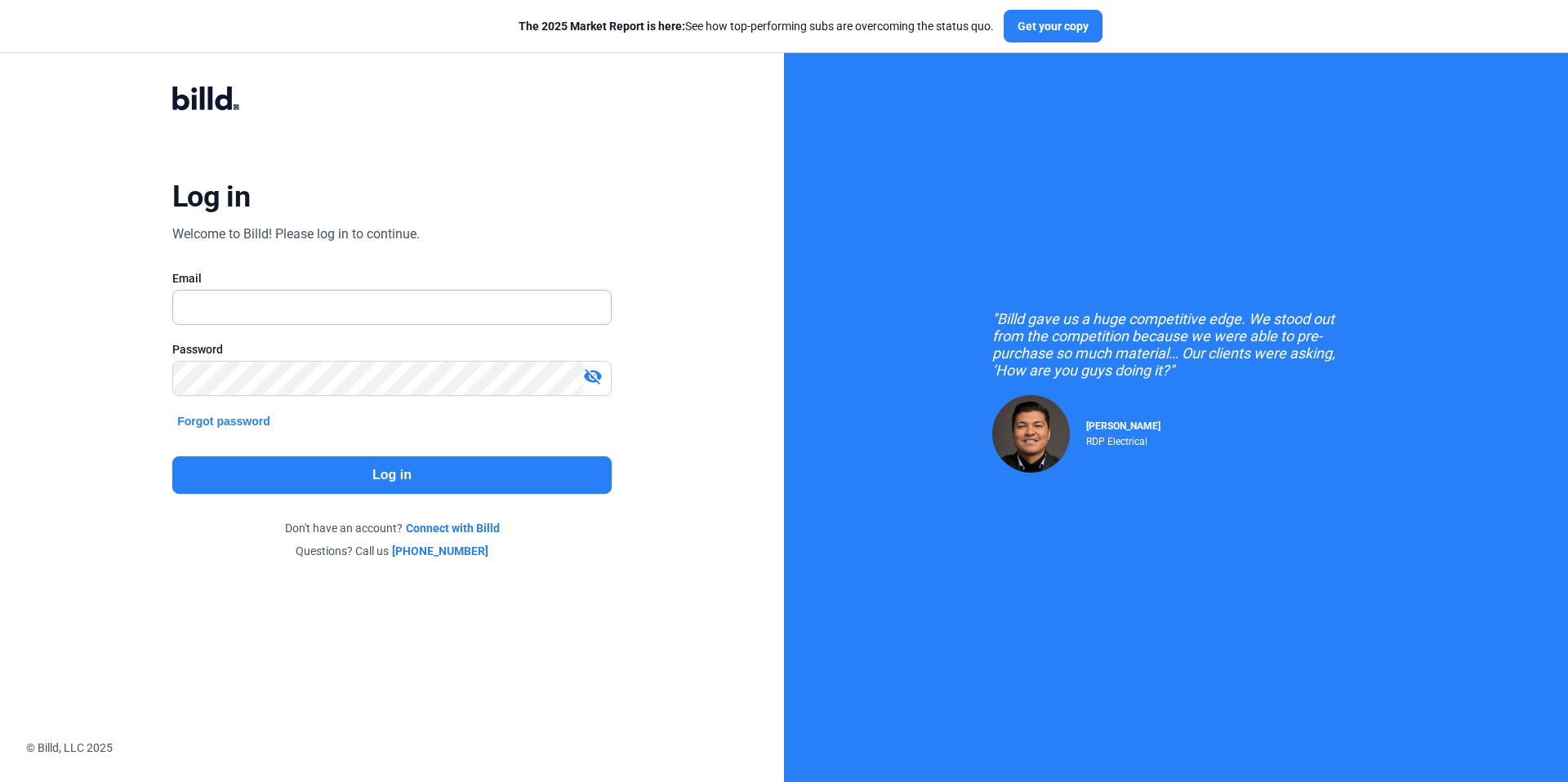
type input "[EMAIL_ADDRESS][DOMAIN_NAME]"
click at [648, 192] on div "Log in Welcome to Billd! Please log in to continue. Email kattest356@gmail.com …" at bounding box center [392, 323] width 564 height 536
click at [438, 473] on button "Log in" at bounding box center [392, 475] width 439 height 38
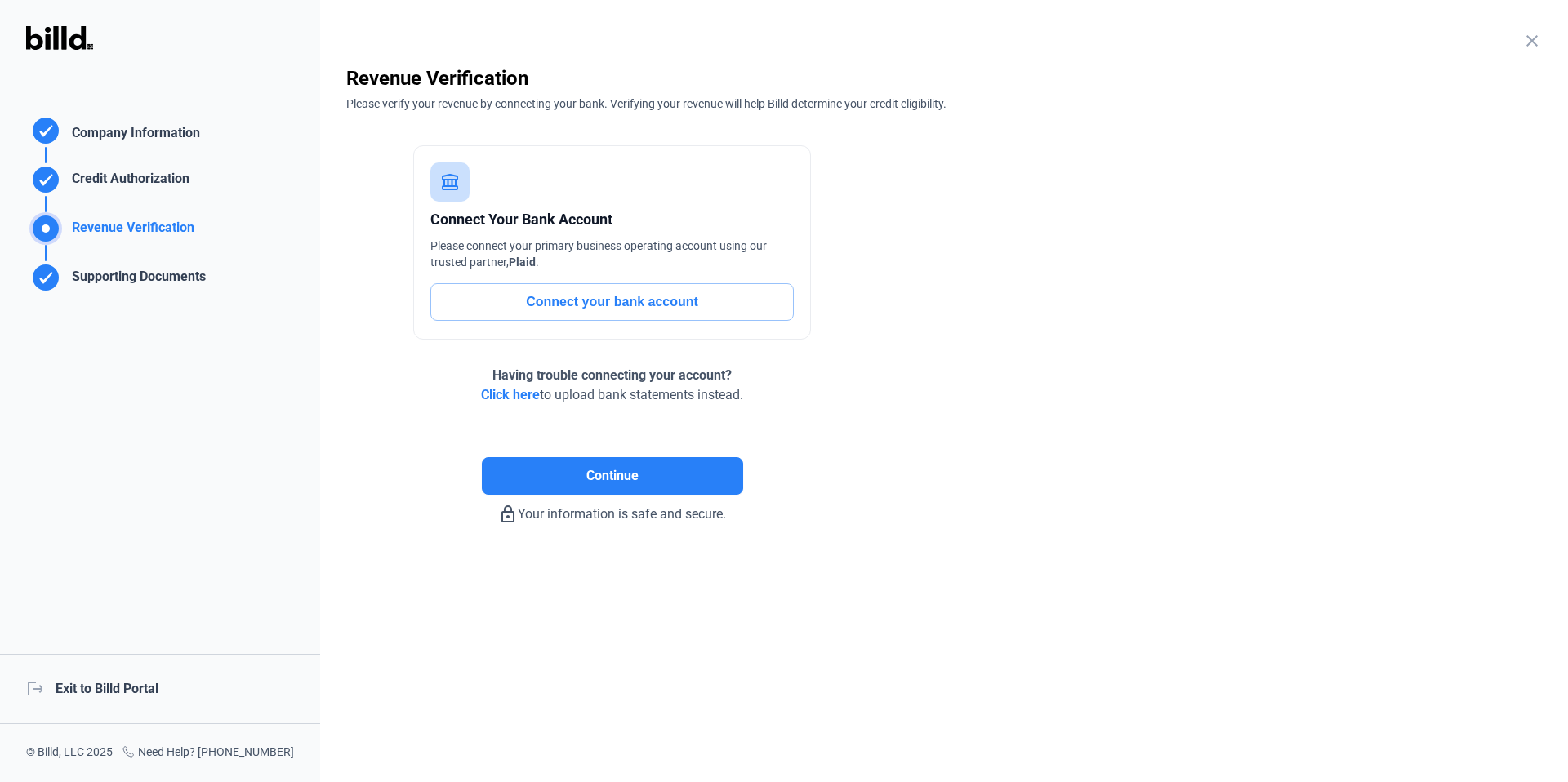
click at [142, 679] on div "logout Exit to Billd Portal" at bounding box center [160, 689] width 320 height 70
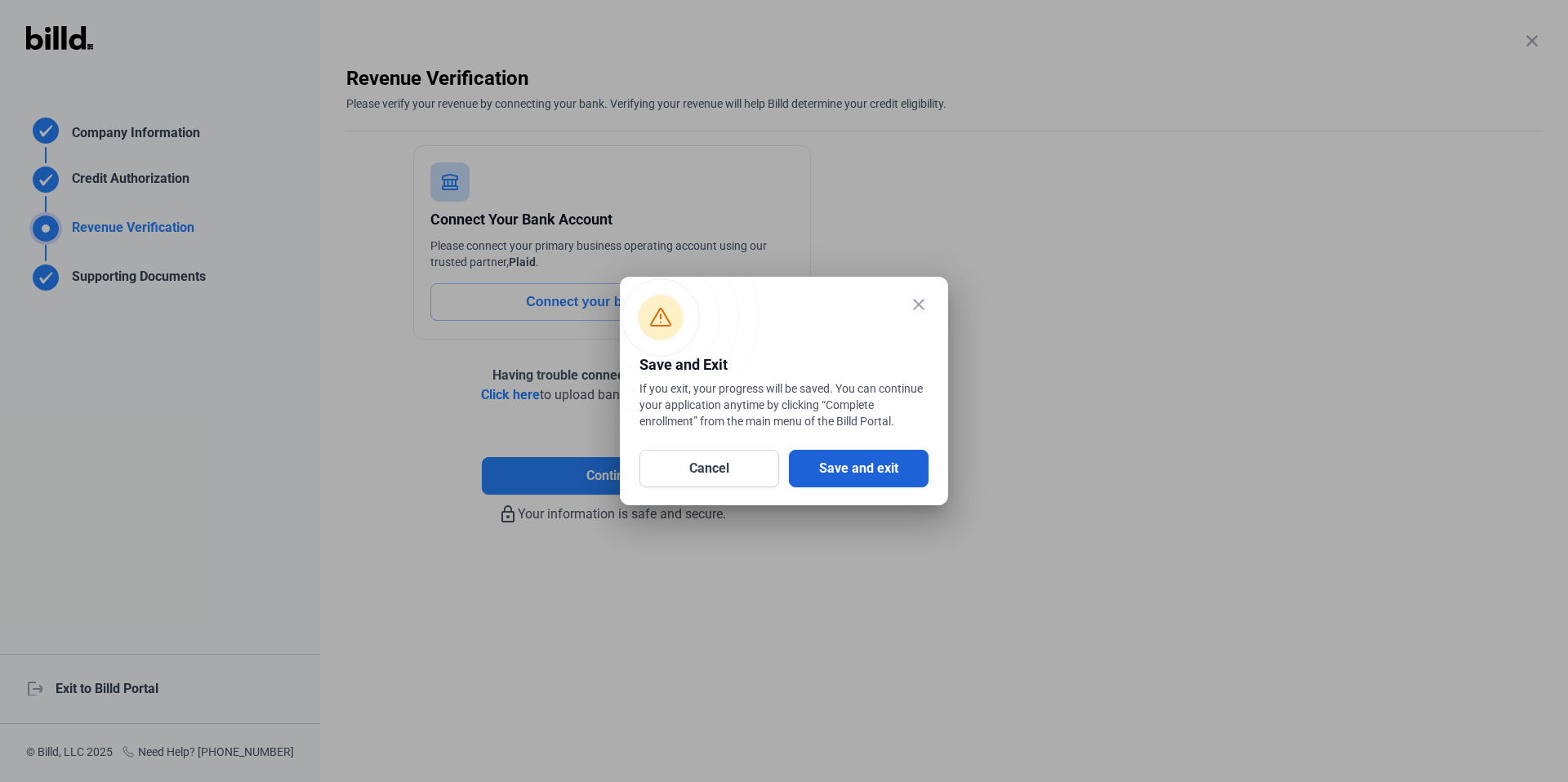
click at [899, 462] on button "Save and exit" at bounding box center [858, 468] width 140 height 38
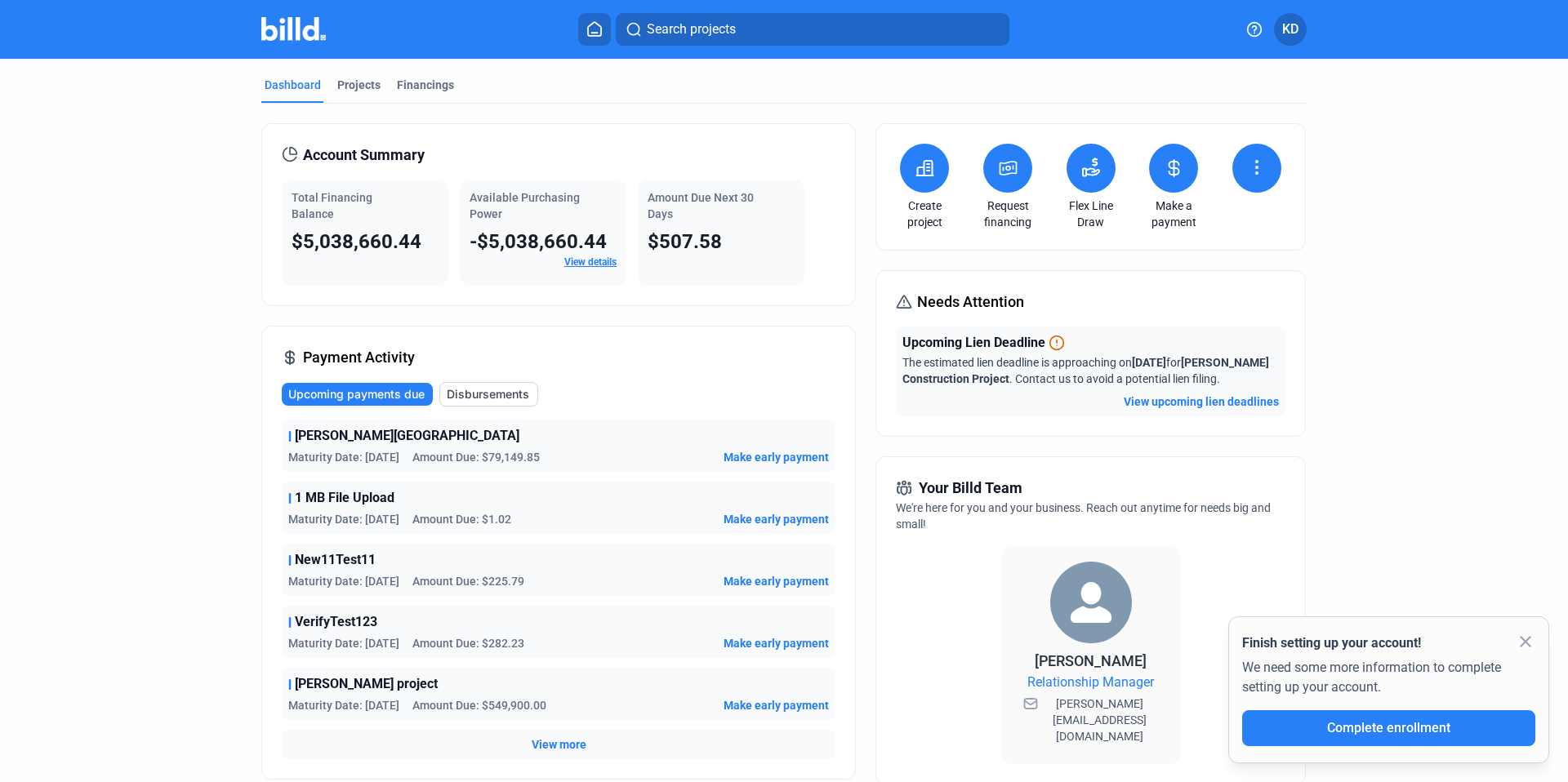
click at [1444, 380] on dashboard "Dashboard Projects Financings Account Summary Total Financing Balance $5,038,66…" at bounding box center [783, 595] width 1411 height 1072
click at [1427, 307] on dashboard "Dashboard Projects Financings Account Summary Total Financing Balance $5,038,66…" at bounding box center [783, 595] width 1411 height 1072
click at [585, 32] on home-icon at bounding box center [594, 29] width 20 height 15
click at [359, 87] on div "Projects" at bounding box center [359, 85] width 44 height 16
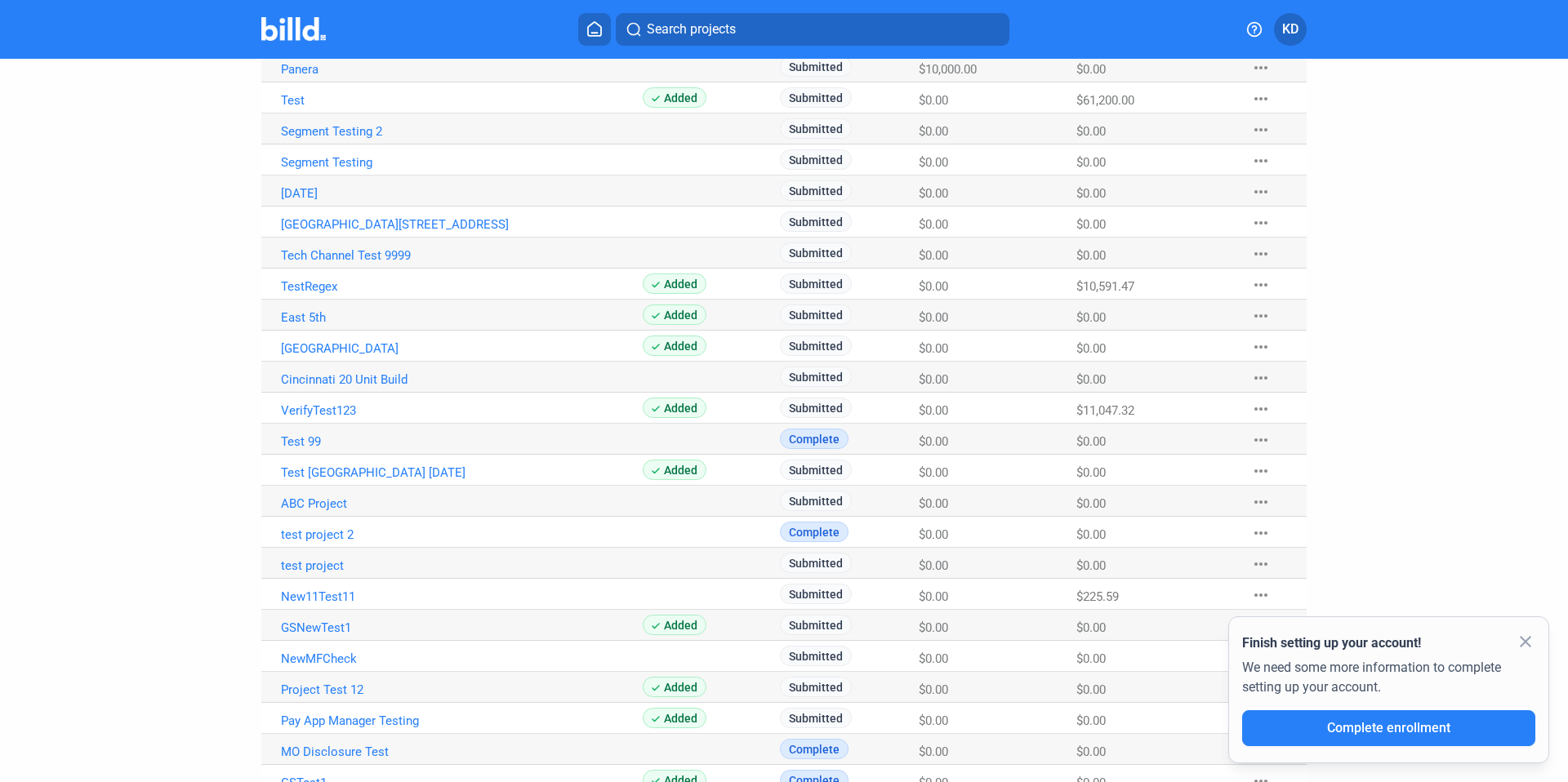
scroll to position [815, 0]
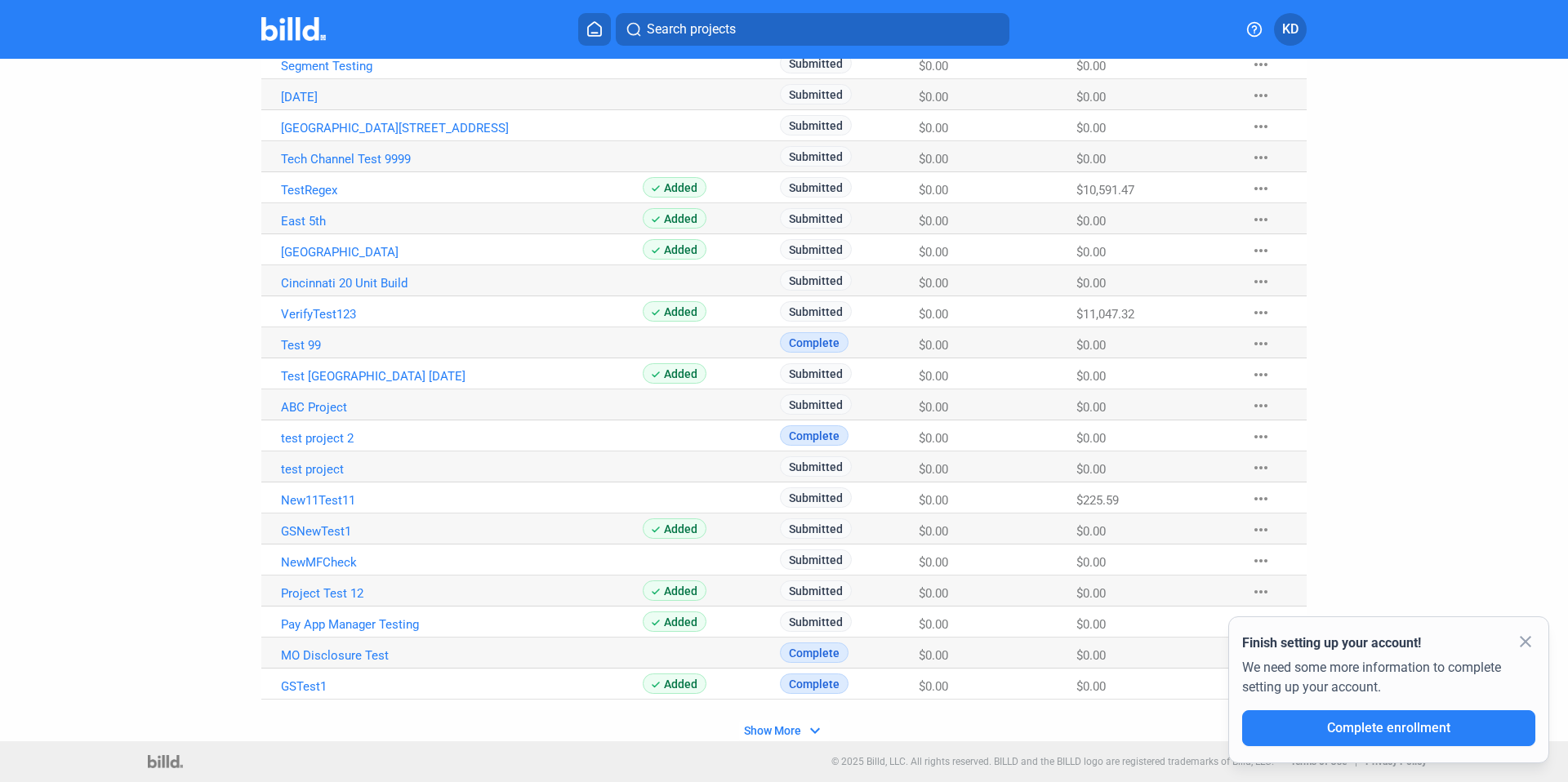
click at [786, 727] on span "Show More" at bounding box center [773, 731] width 57 height 13
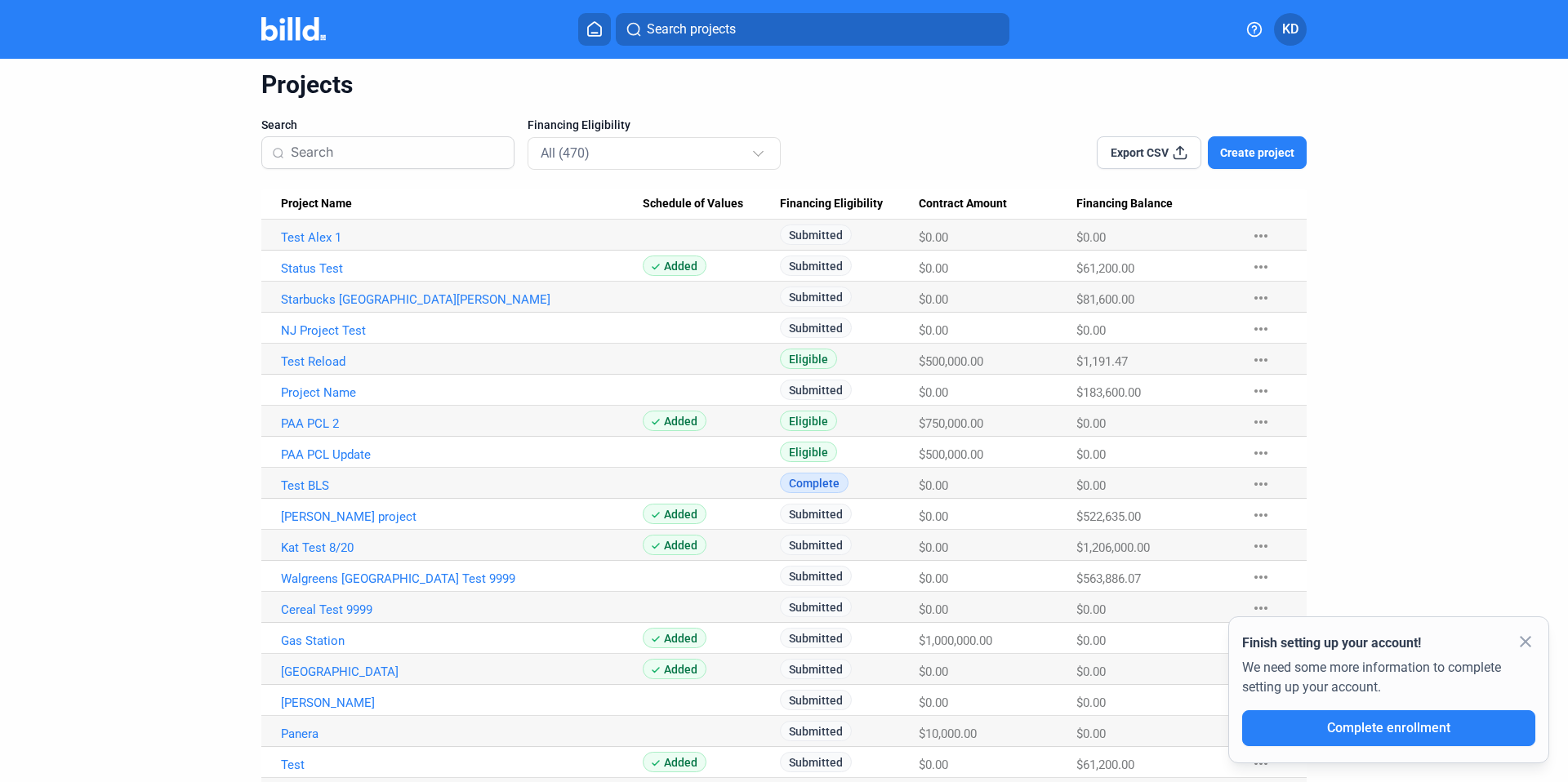
scroll to position [0, 0]
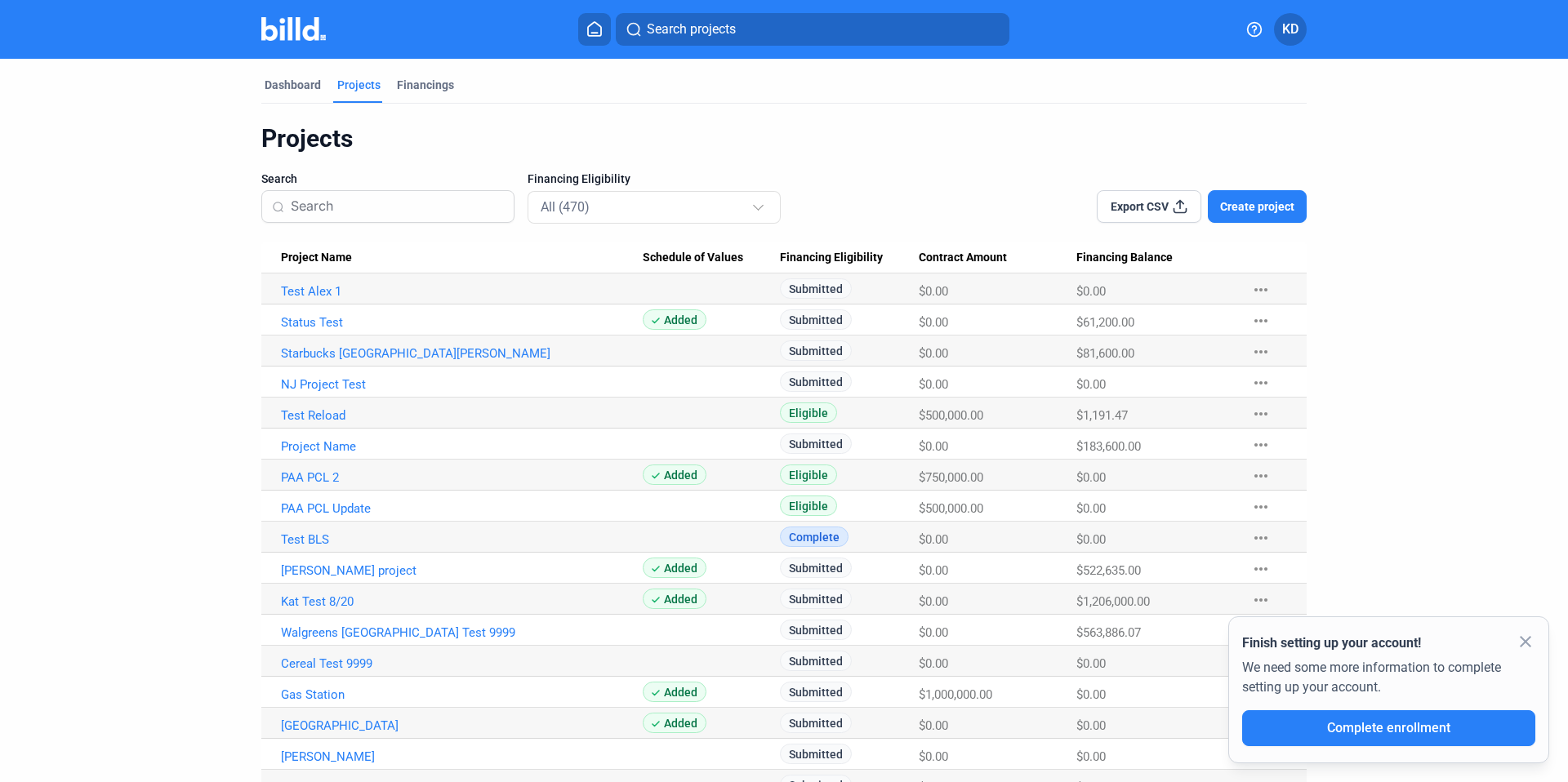
click at [1525, 640] on mat-icon "close" at bounding box center [1525, 641] width 20 height 20
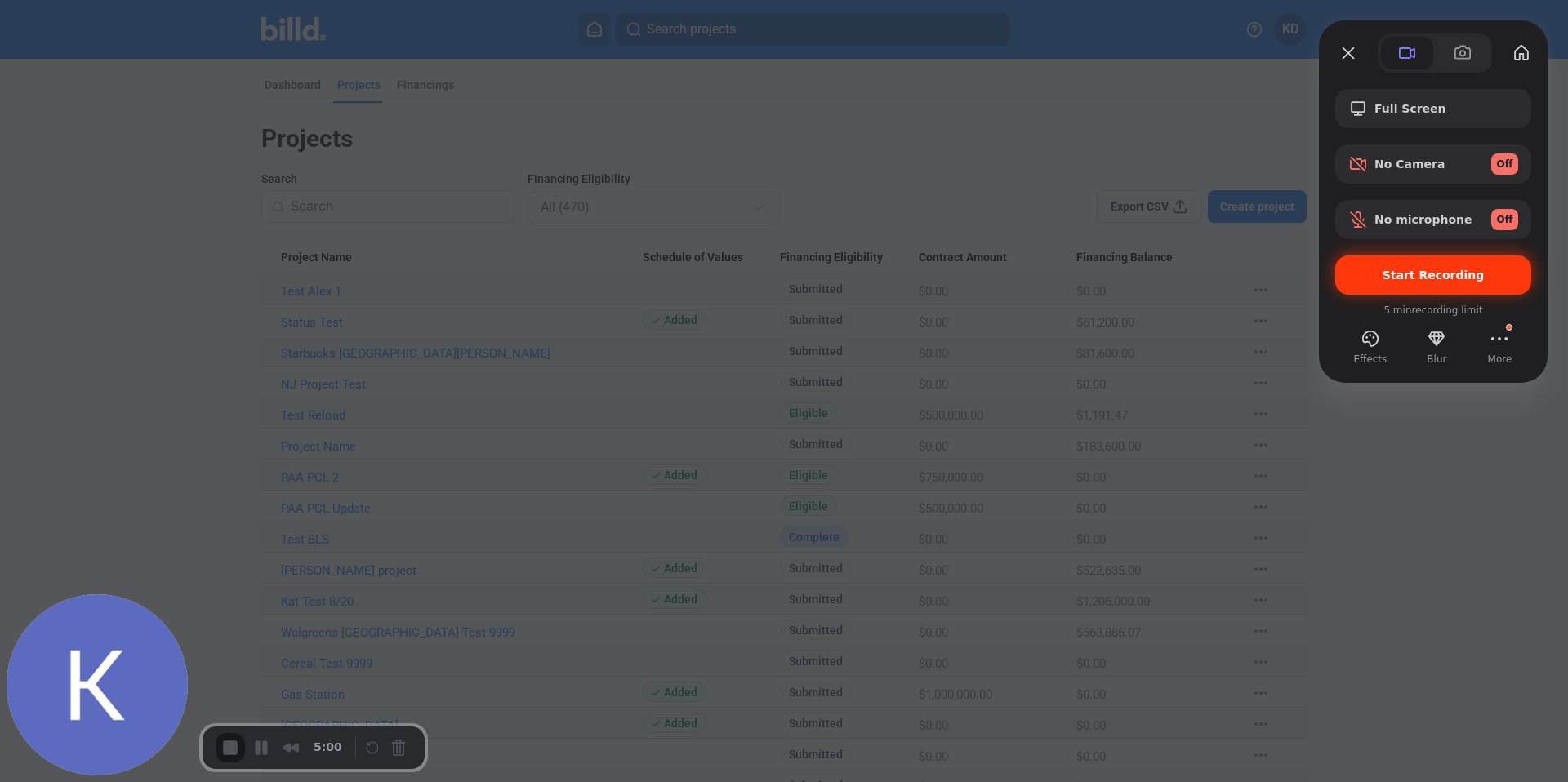
click at [1428, 288] on div "Start Recording" at bounding box center [1433, 275] width 196 height 39
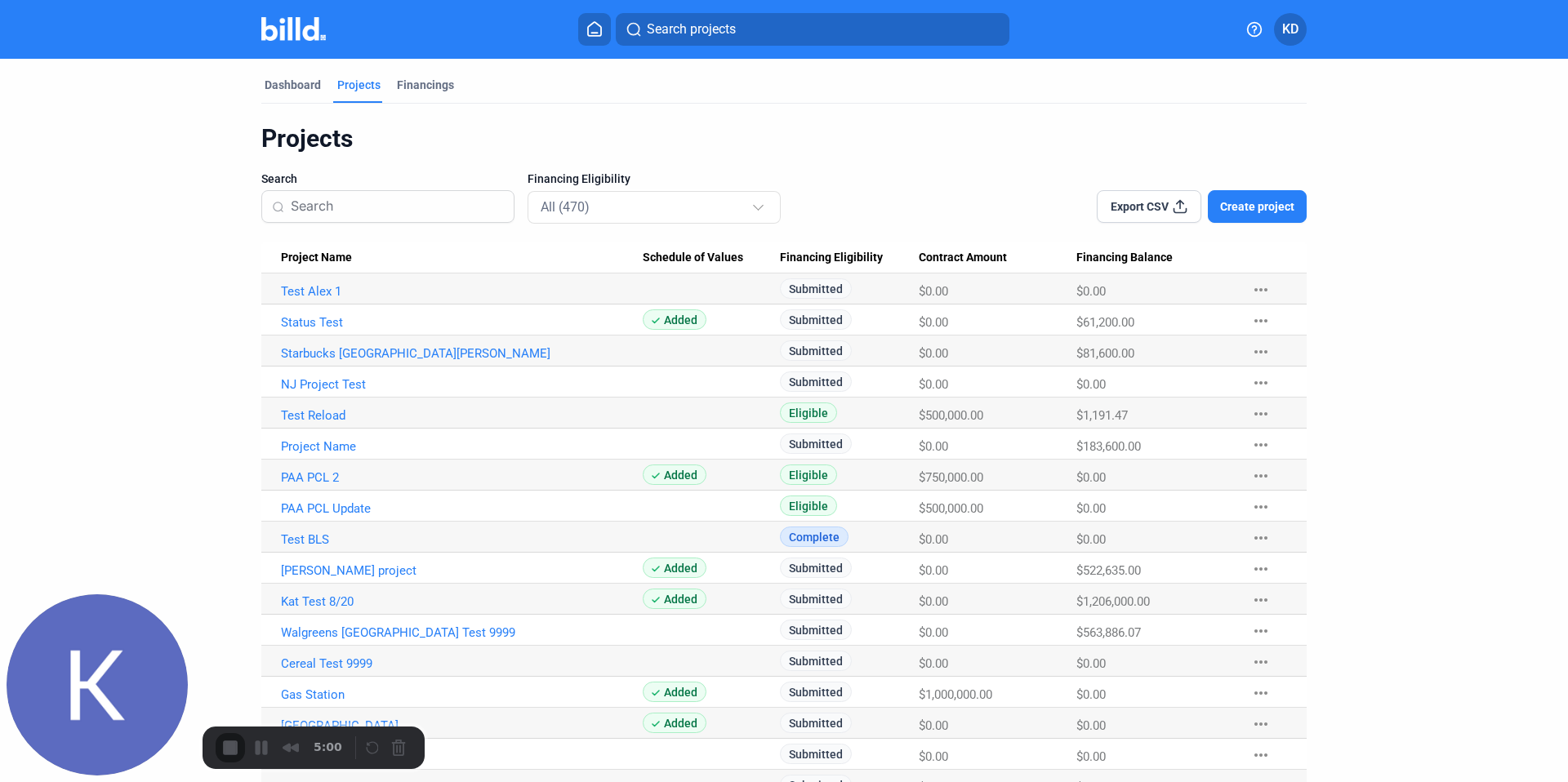
click at [421, 211] on input at bounding box center [397, 206] width 213 height 34
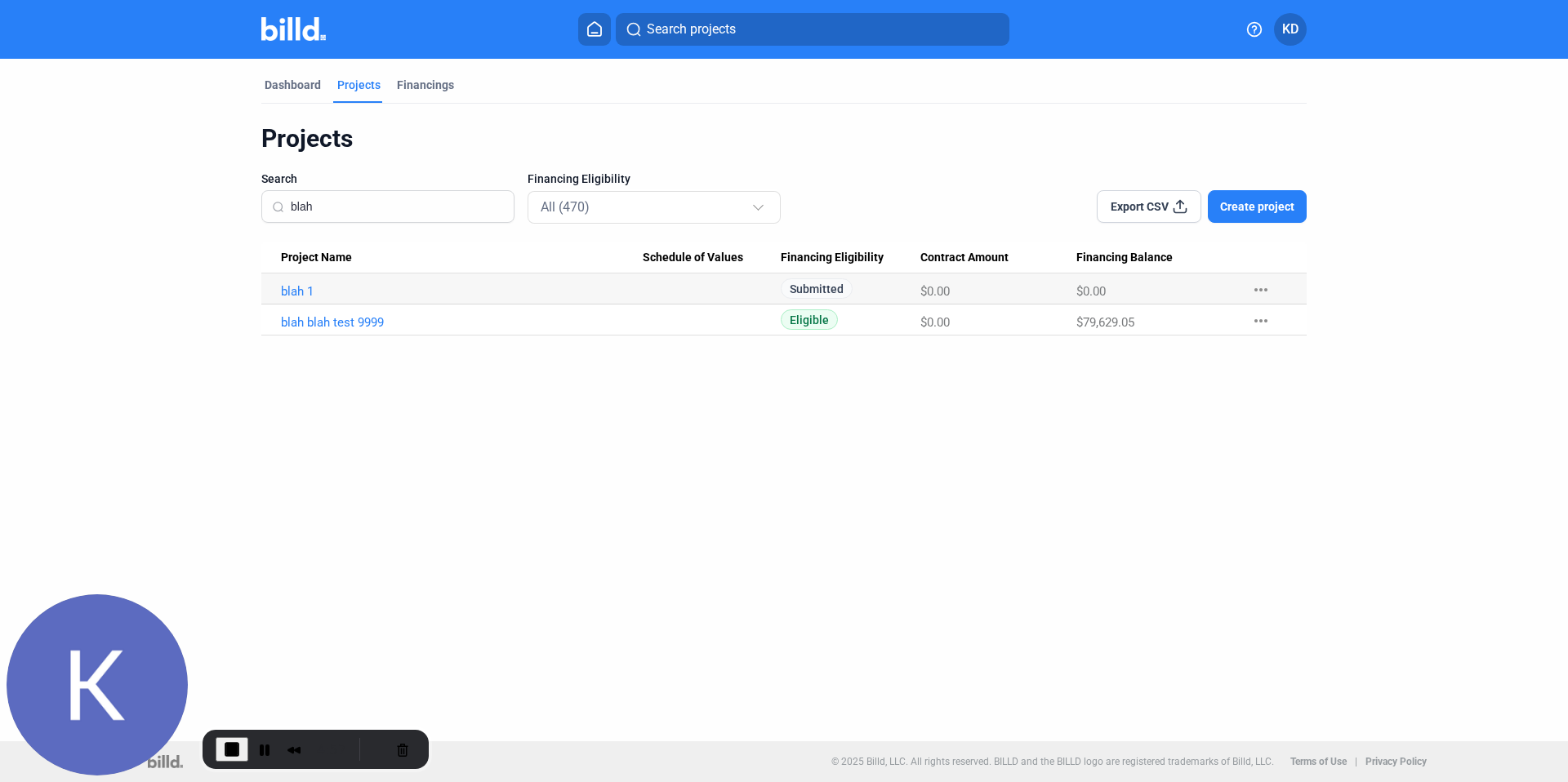
type input "blah"
click at [1262, 295] on mat-icon "more_horiz" at bounding box center [1261, 290] width 20 height 20
click at [1315, 401] on button "Mark Project Complete" at bounding box center [1349, 402] width 229 height 39
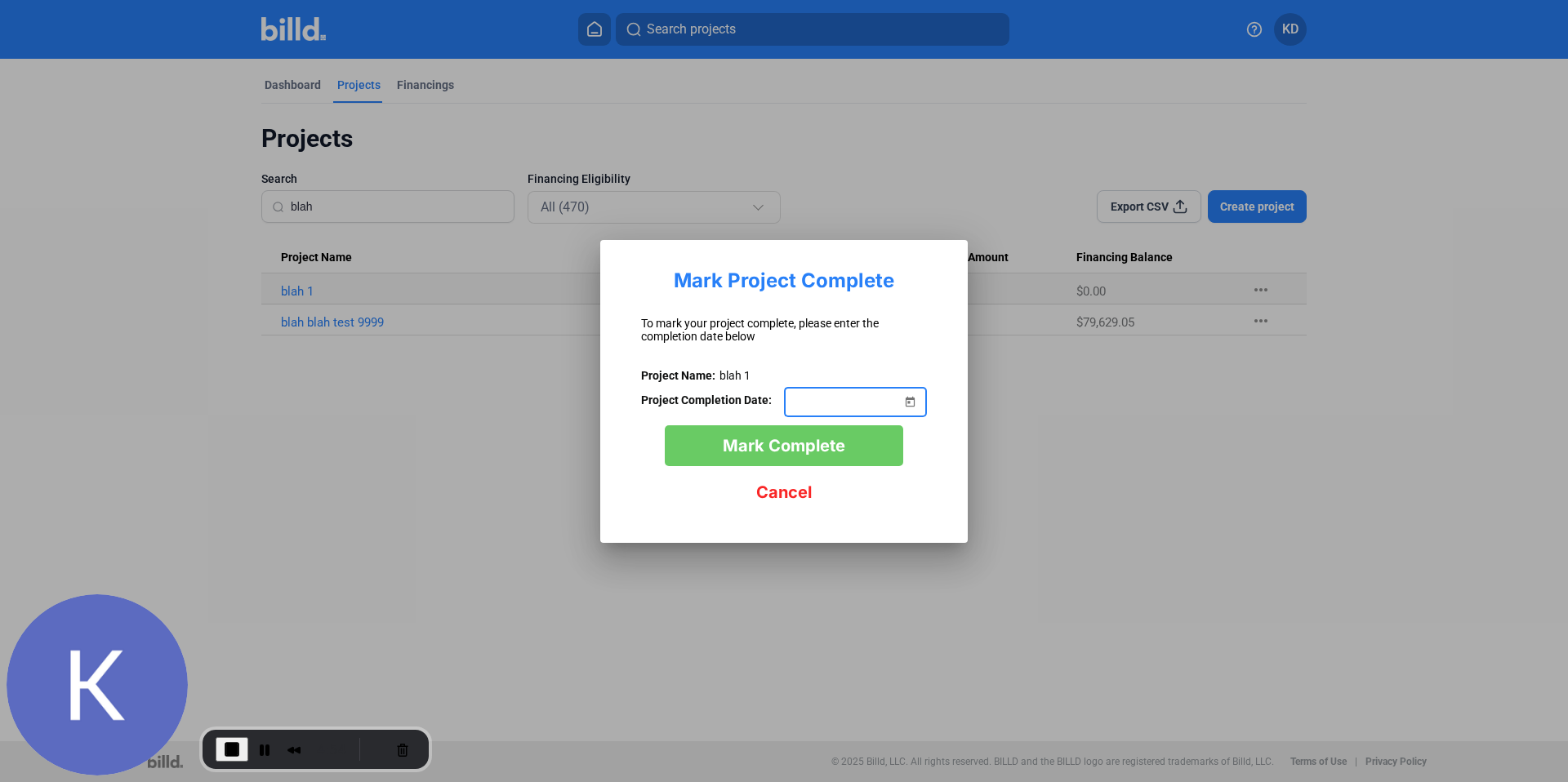
click at [851, 399] on input at bounding box center [847, 400] width 107 height 20
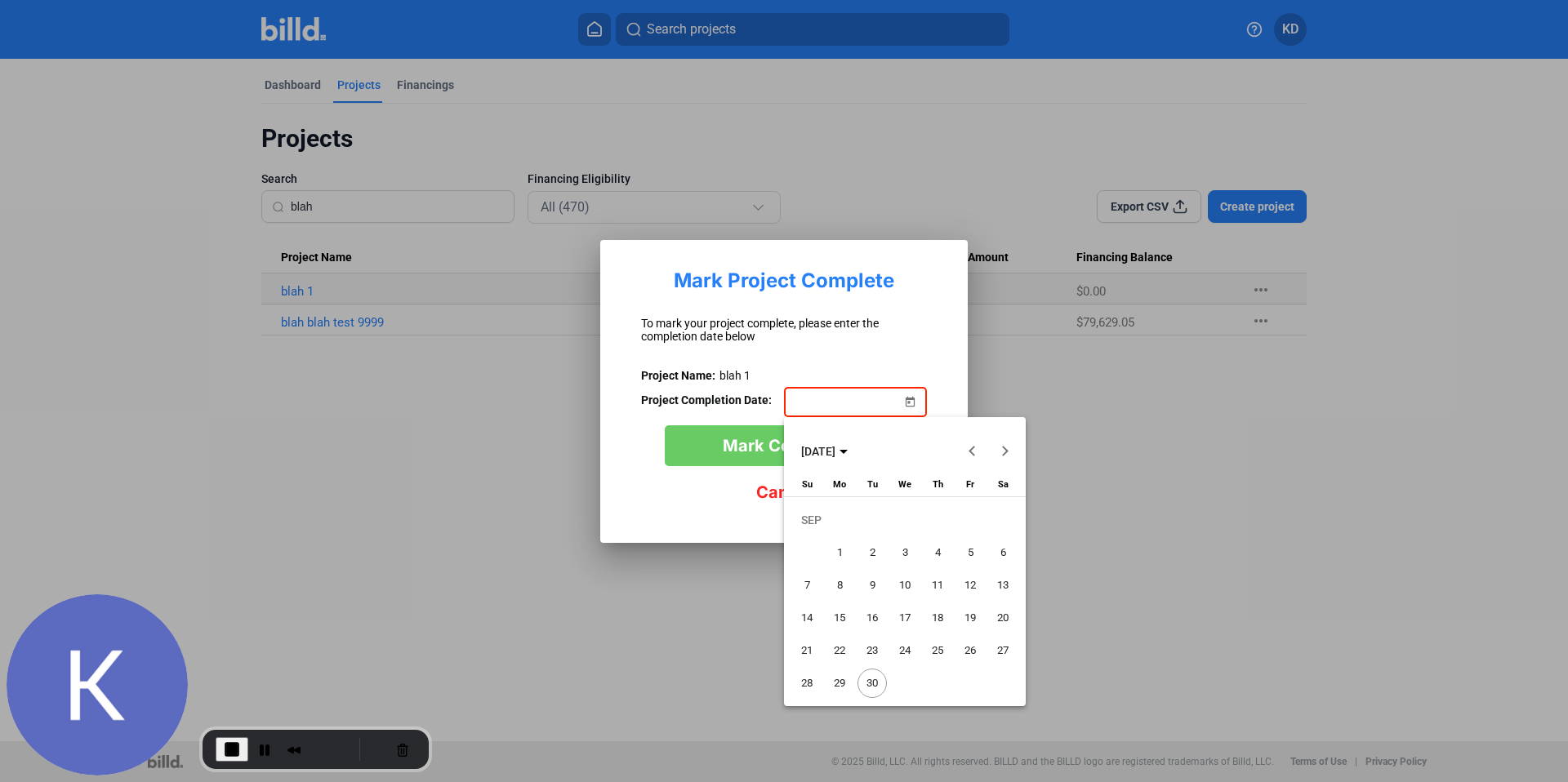
click at [871, 676] on span "30" at bounding box center [871, 683] width 29 height 29
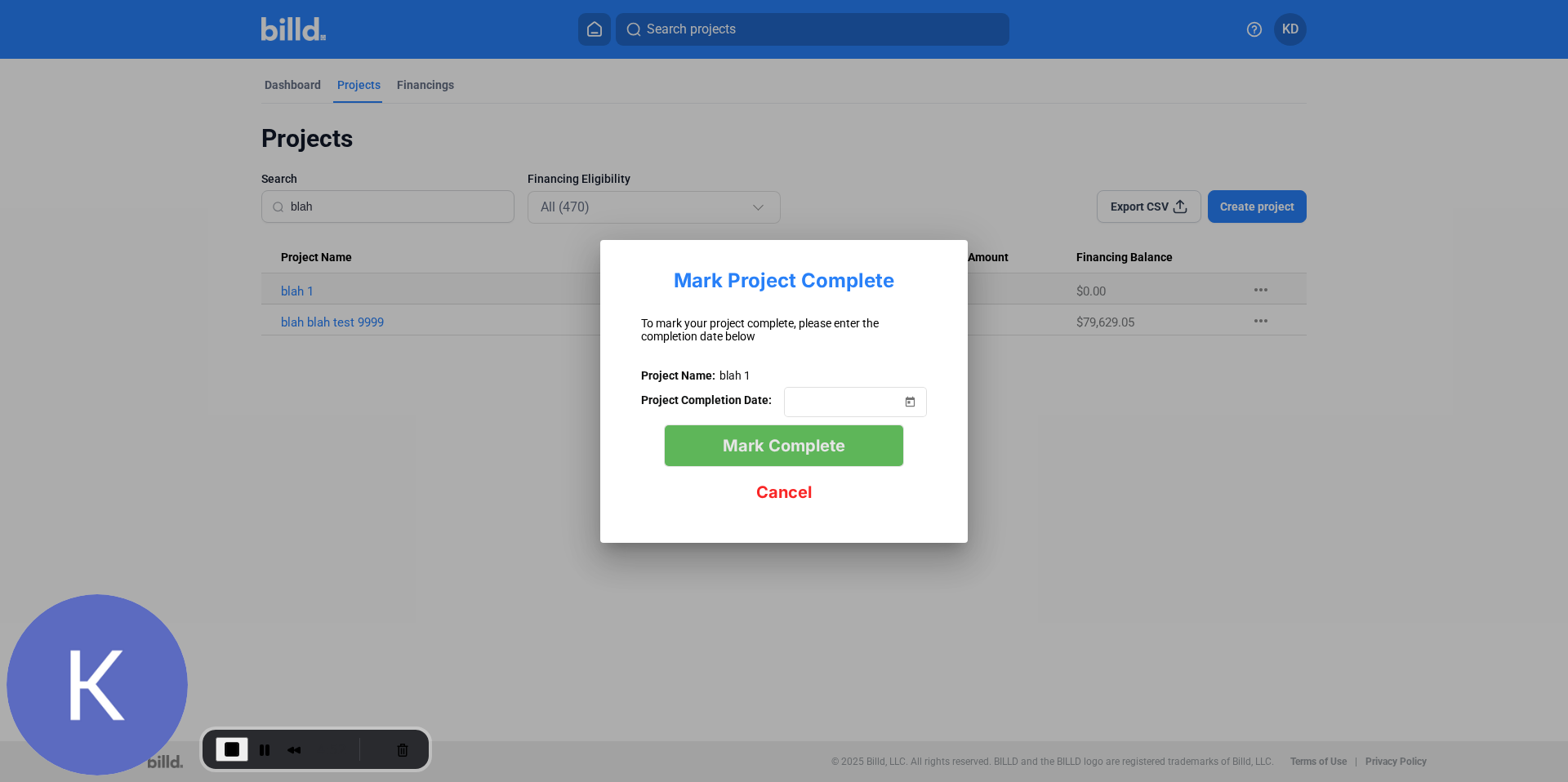
click at [793, 446] on span "Mark Complete" at bounding box center [784, 446] width 123 height 20
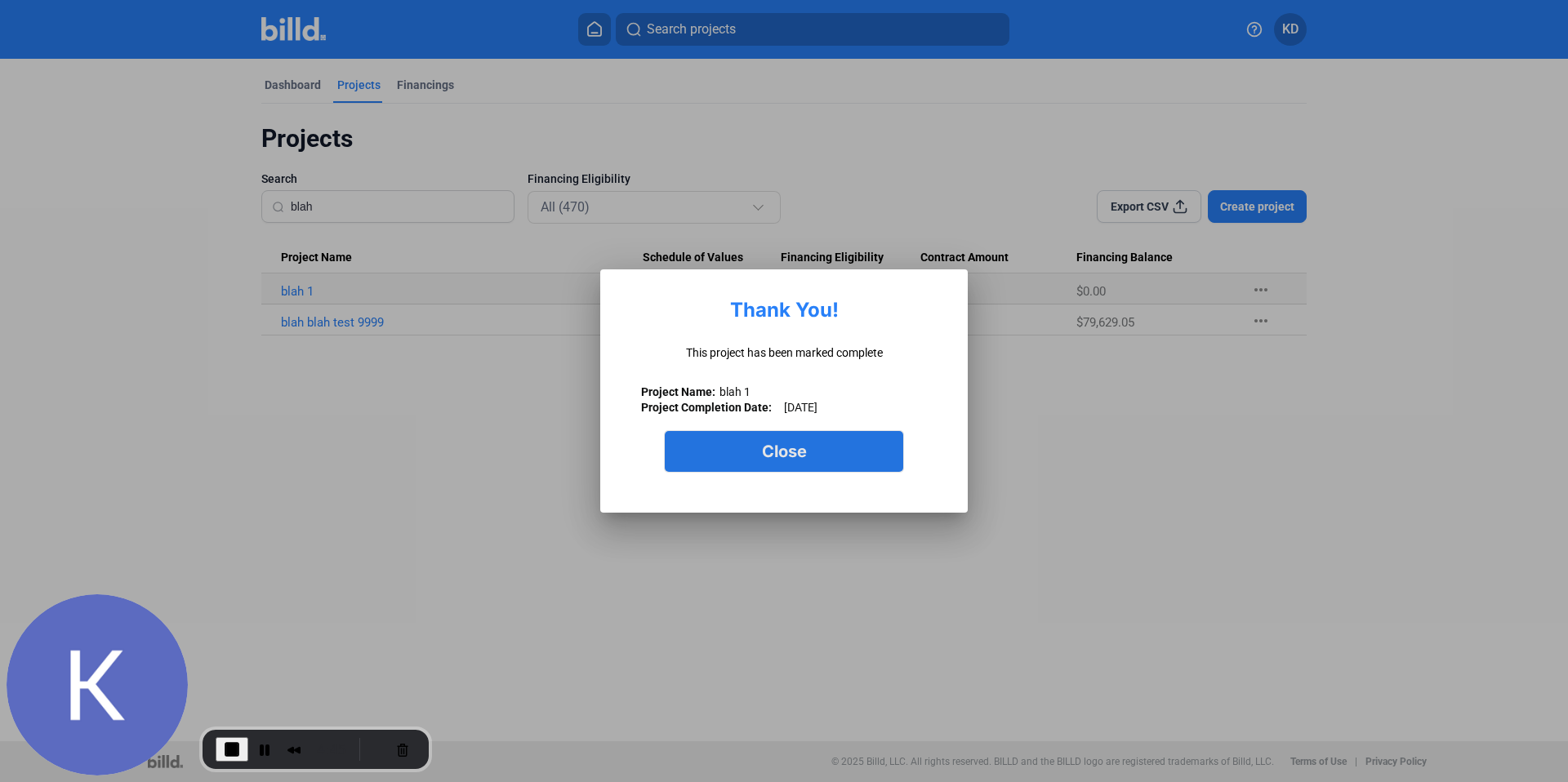
click at [789, 459] on span "Close" at bounding box center [784, 451] width 45 height 20
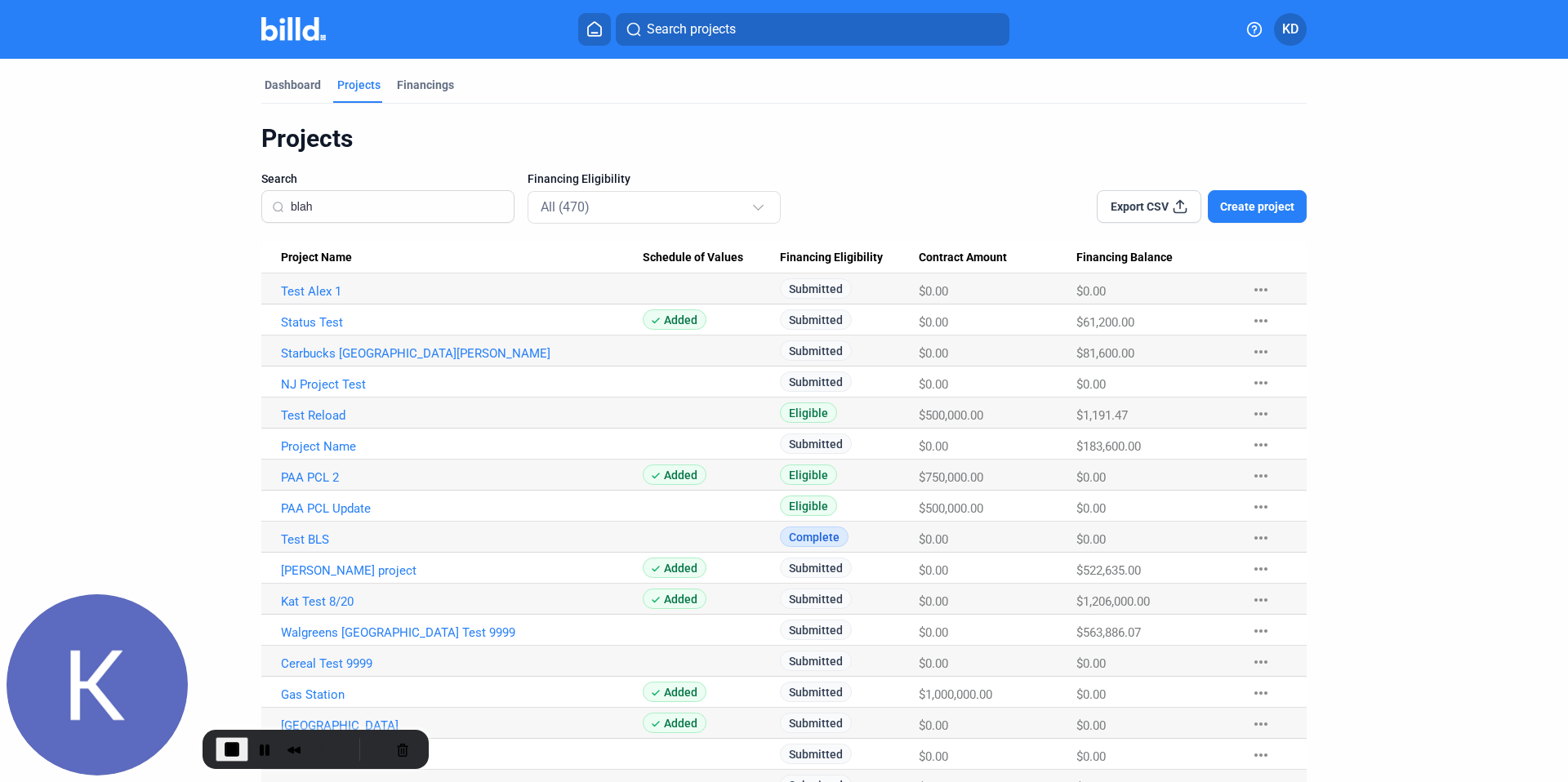
drag, startPoint x: 353, startPoint y: 208, endPoint x: 223, endPoint y: 208, distance: 130.0
click at [949, 180] on div "Export CSV Create project" at bounding box center [1098, 197] width 418 height 52
click at [424, 219] on input at bounding box center [397, 206] width 213 height 34
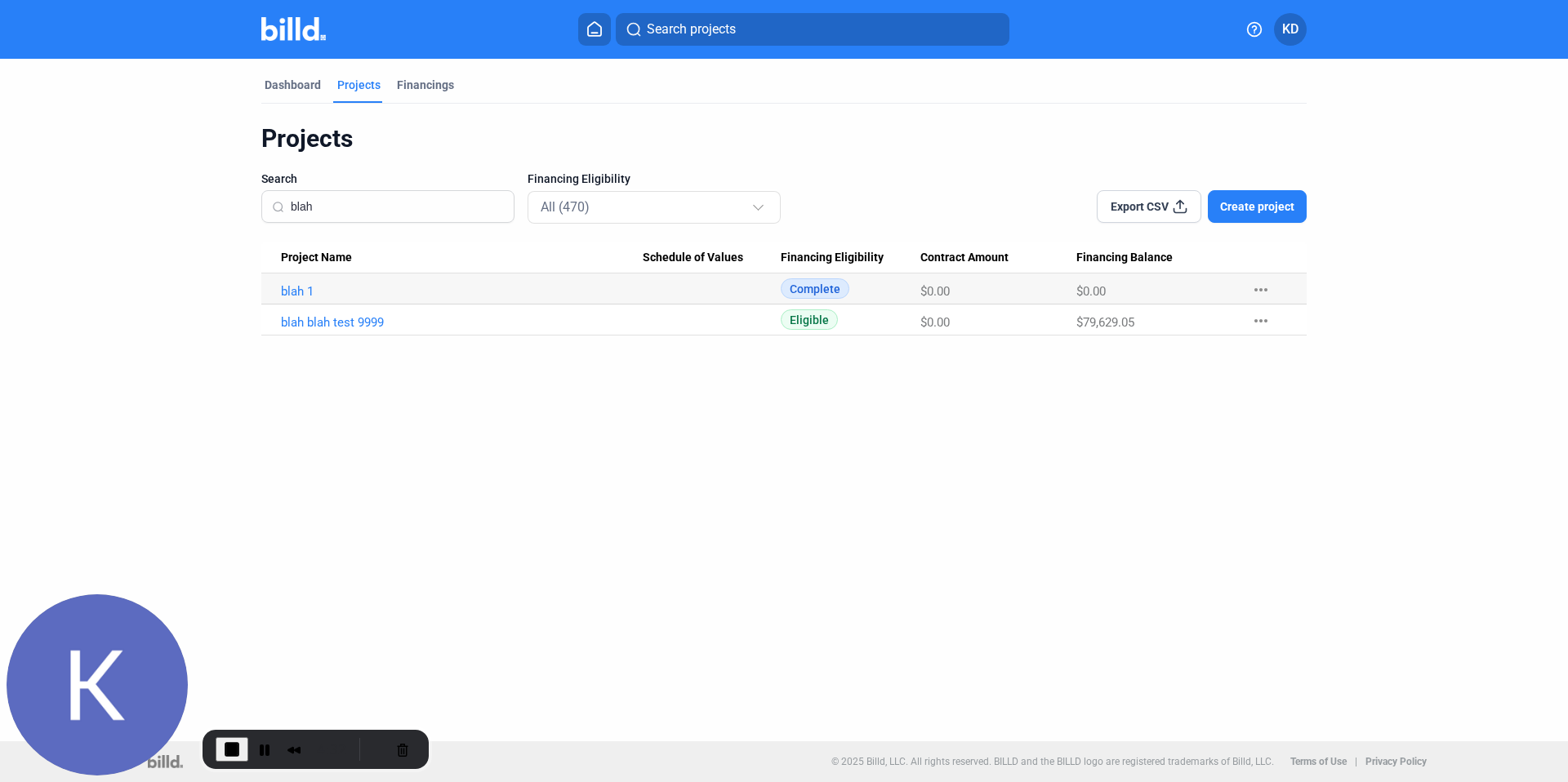
type input "blah"
drag, startPoint x: 789, startPoint y: 288, endPoint x: 871, endPoint y: 292, distance: 82.1
click at [871, 292] on div "Complete" at bounding box center [851, 288] width 140 height 20
click at [891, 204] on div "Export CSV Create project" at bounding box center [1098, 197] width 418 height 52
drag, startPoint x: 377, startPoint y: 206, endPoint x: 173, endPoint y: 205, distance: 204.0
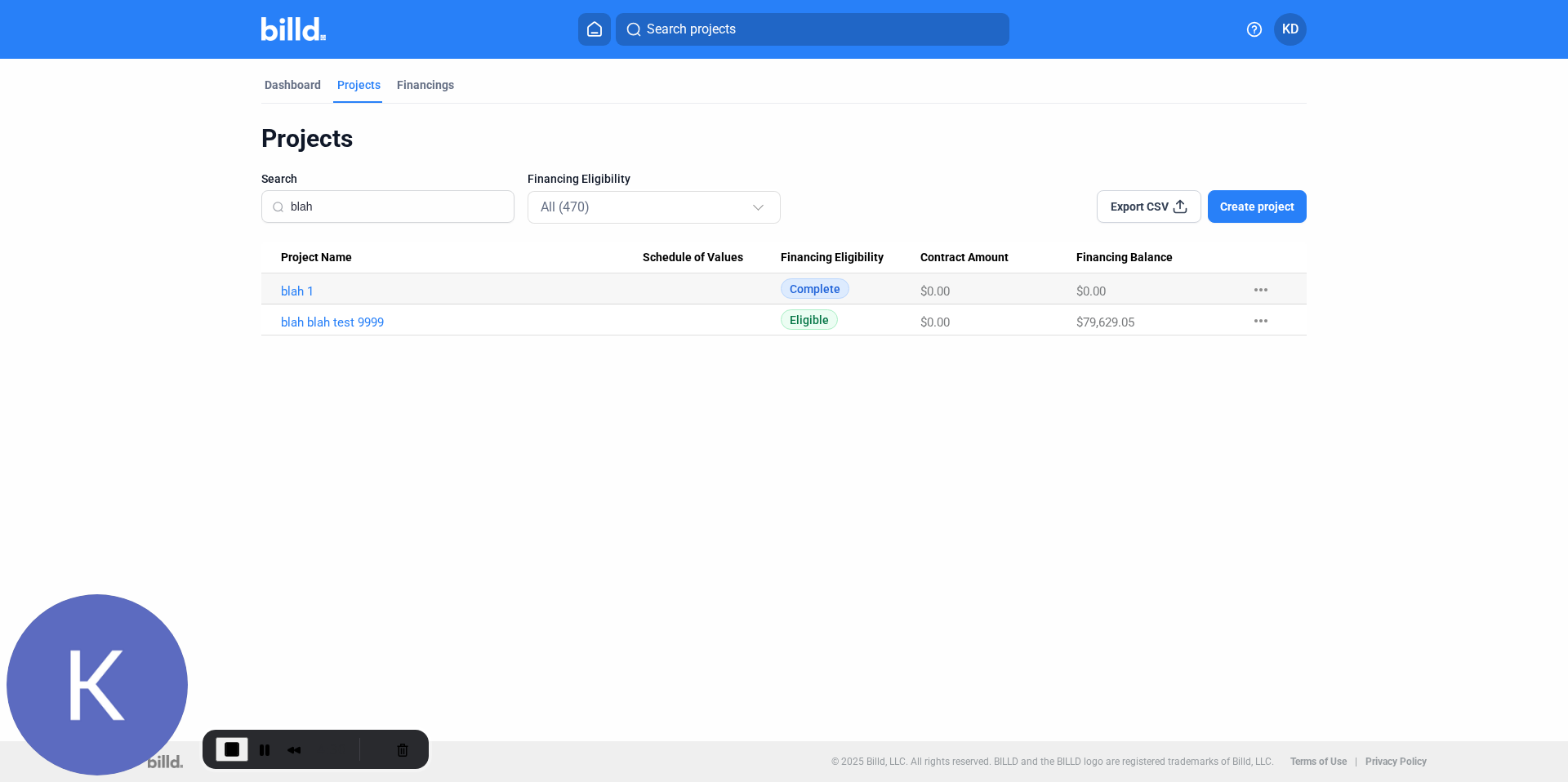
click at [173, 205] on dashboard "Dashboard Projects Financings Projects Search blah Financing Eligibility All (4…" at bounding box center [783, 197] width 1411 height 277
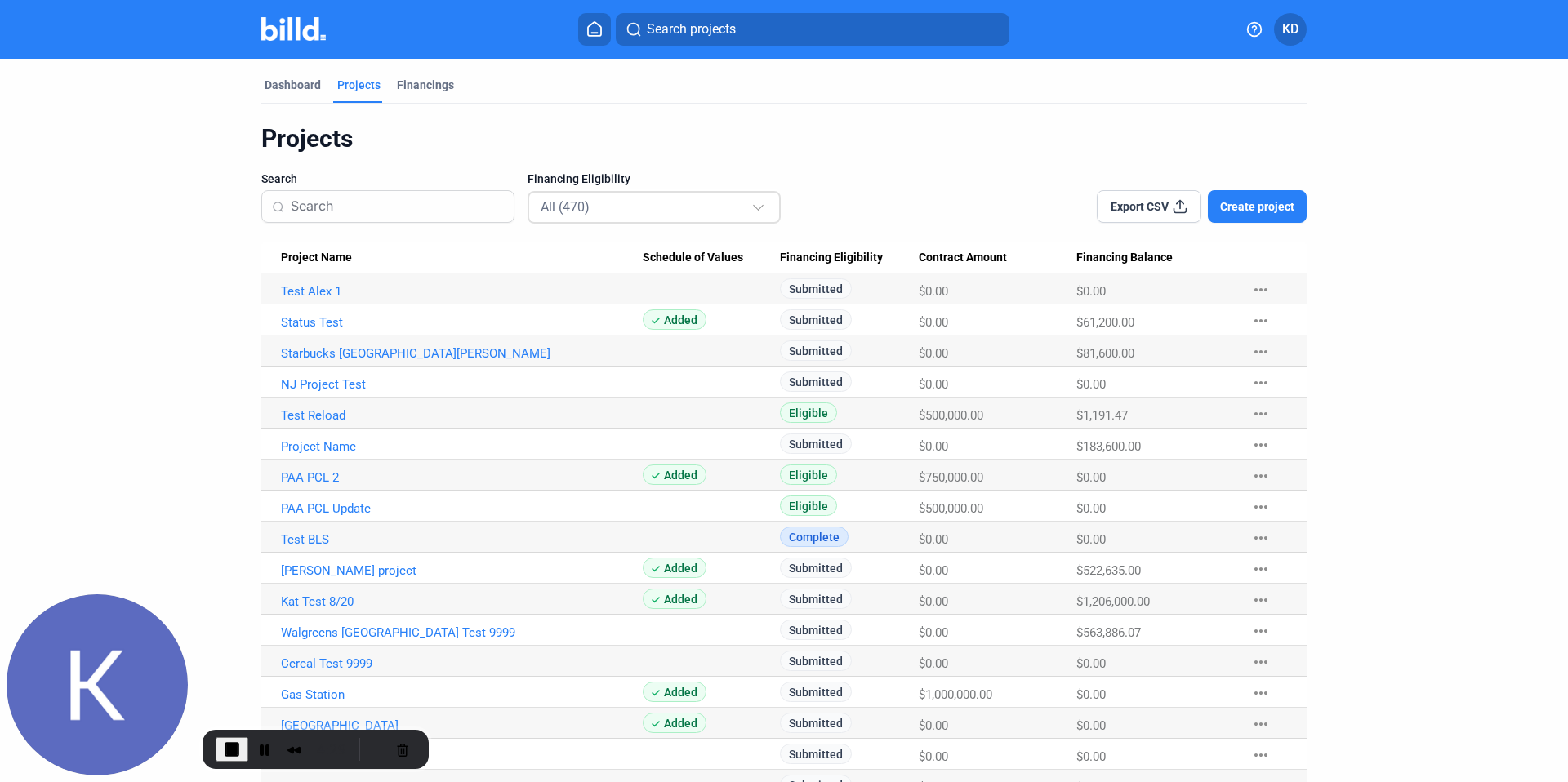
click at [591, 208] on div "All (470)" at bounding box center [646, 206] width 211 height 21
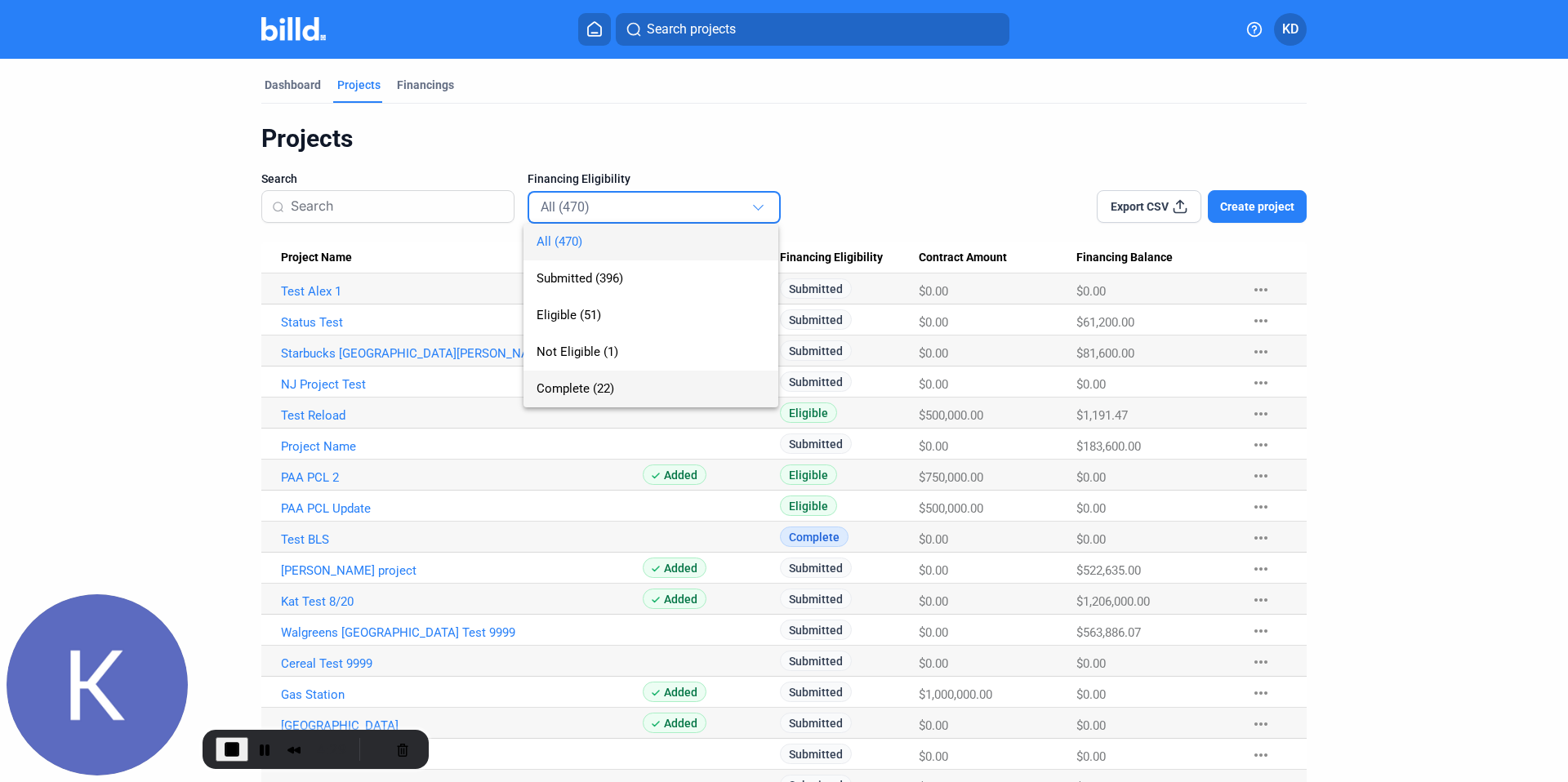
click at [590, 382] on span "Complete (22)" at bounding box center [576, 388] width 78 height 14
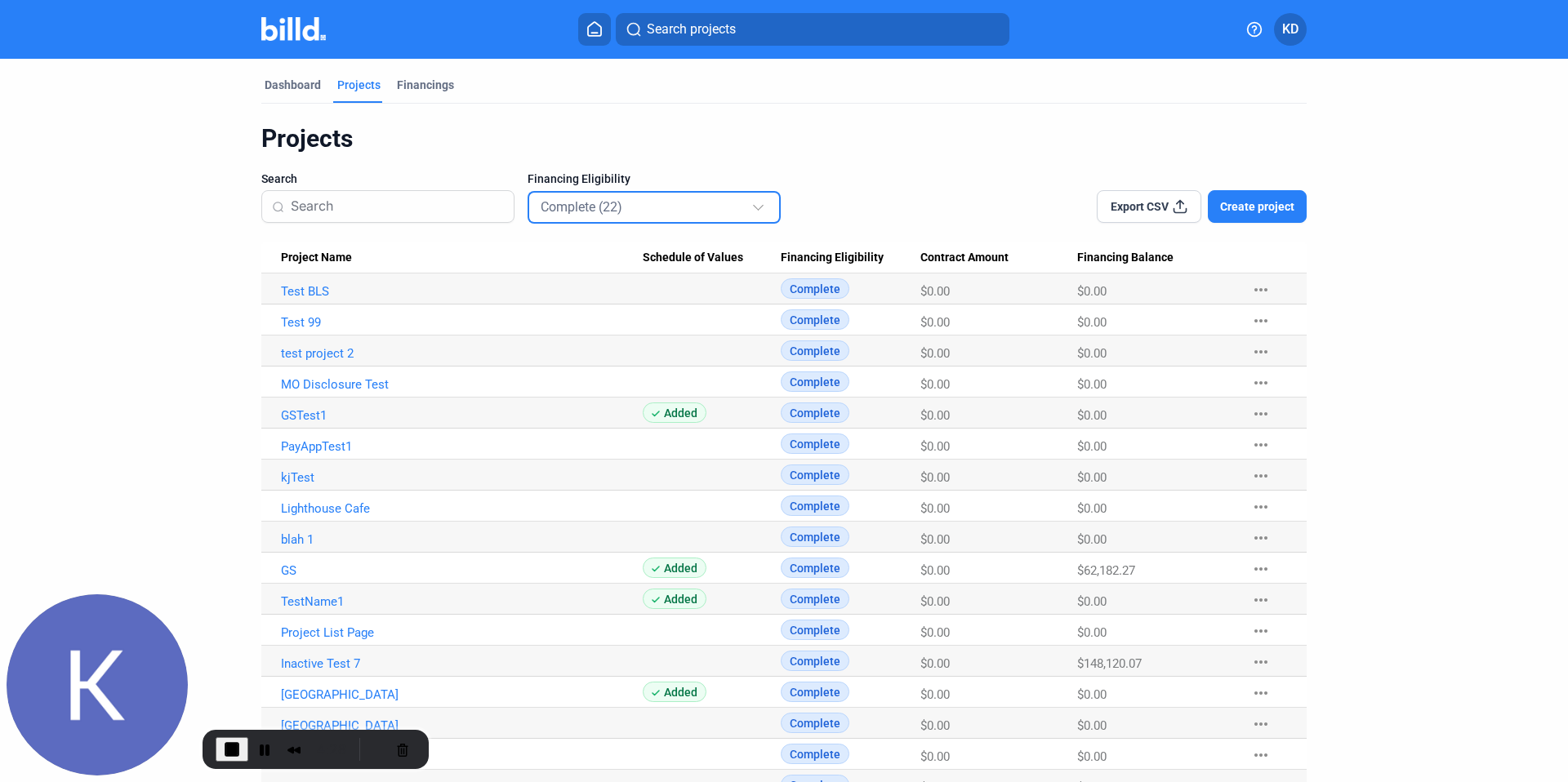
click at [368, 209] on input at bounding box center [397, 206] width 213 height 34
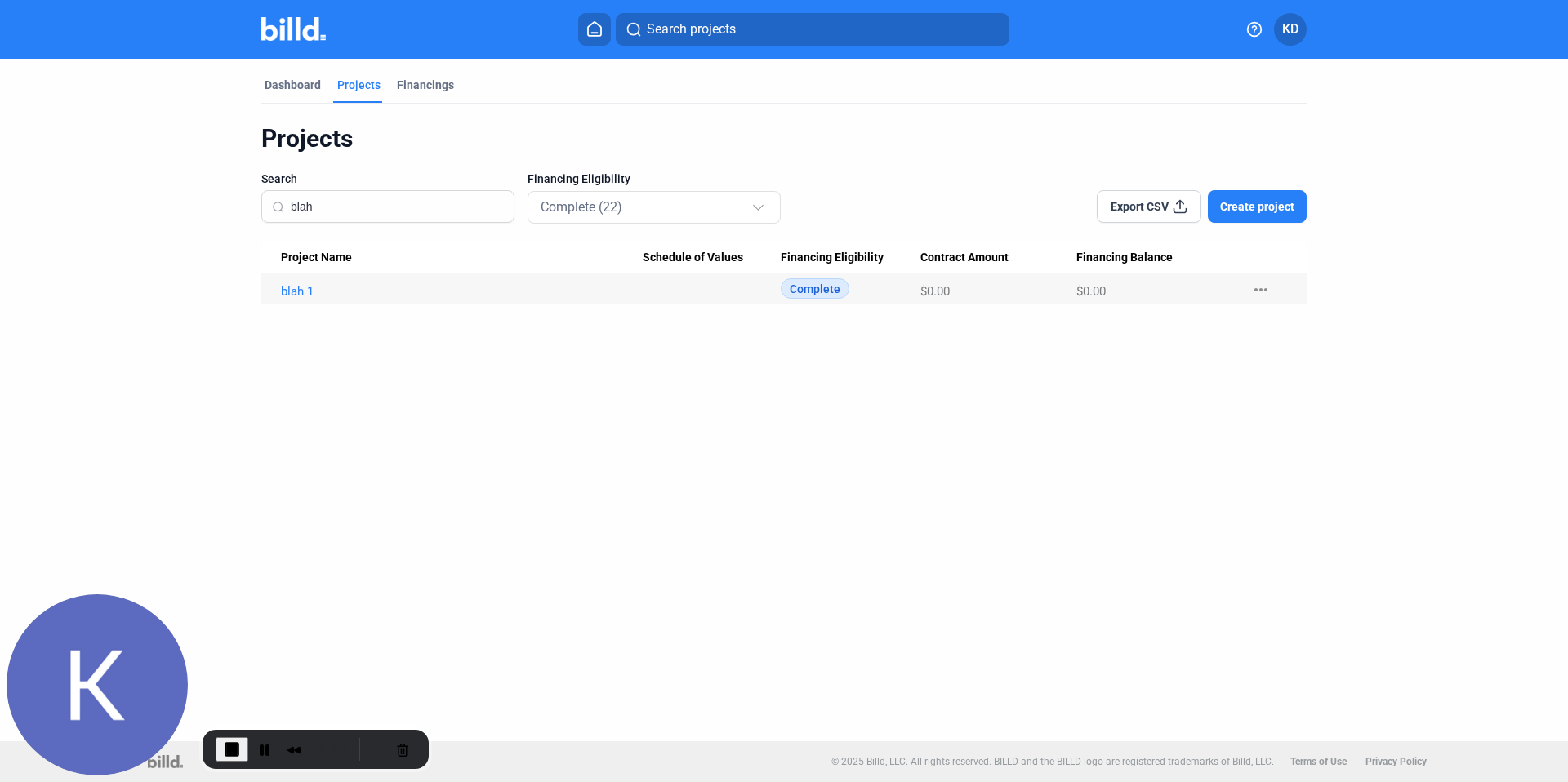
type input "blah"
click at [309, 293] on link "blah 1" at bounding box center [462, 291] width 362 height 14
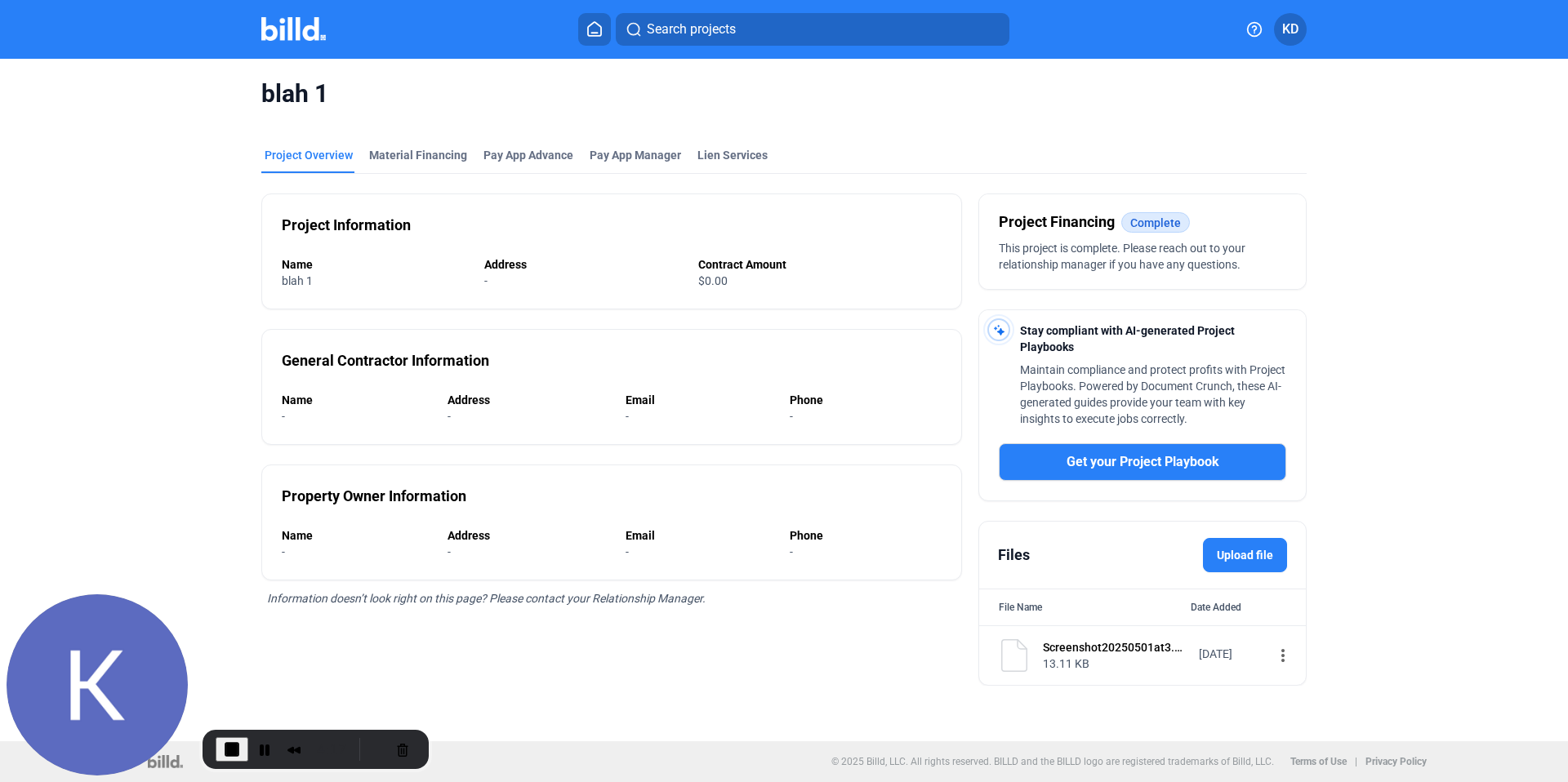
drag, startPoint x: 995, startPoint y: 223, endPoint x: 1219, endPoint y: 222, distance: 224.0
click at [1219, 222] on div "Project Financing Complete This project is complete. Please reach out to your r…" at bounding box center [1142, 242] width 327 height 95
click at [1228, 223] on div "Project Financing Complete" at bounding box center [1142, 222] width 287 height 23
click at [410, 161] on div "Material Financing" at bounding box center [417, 155] width 98 height 16
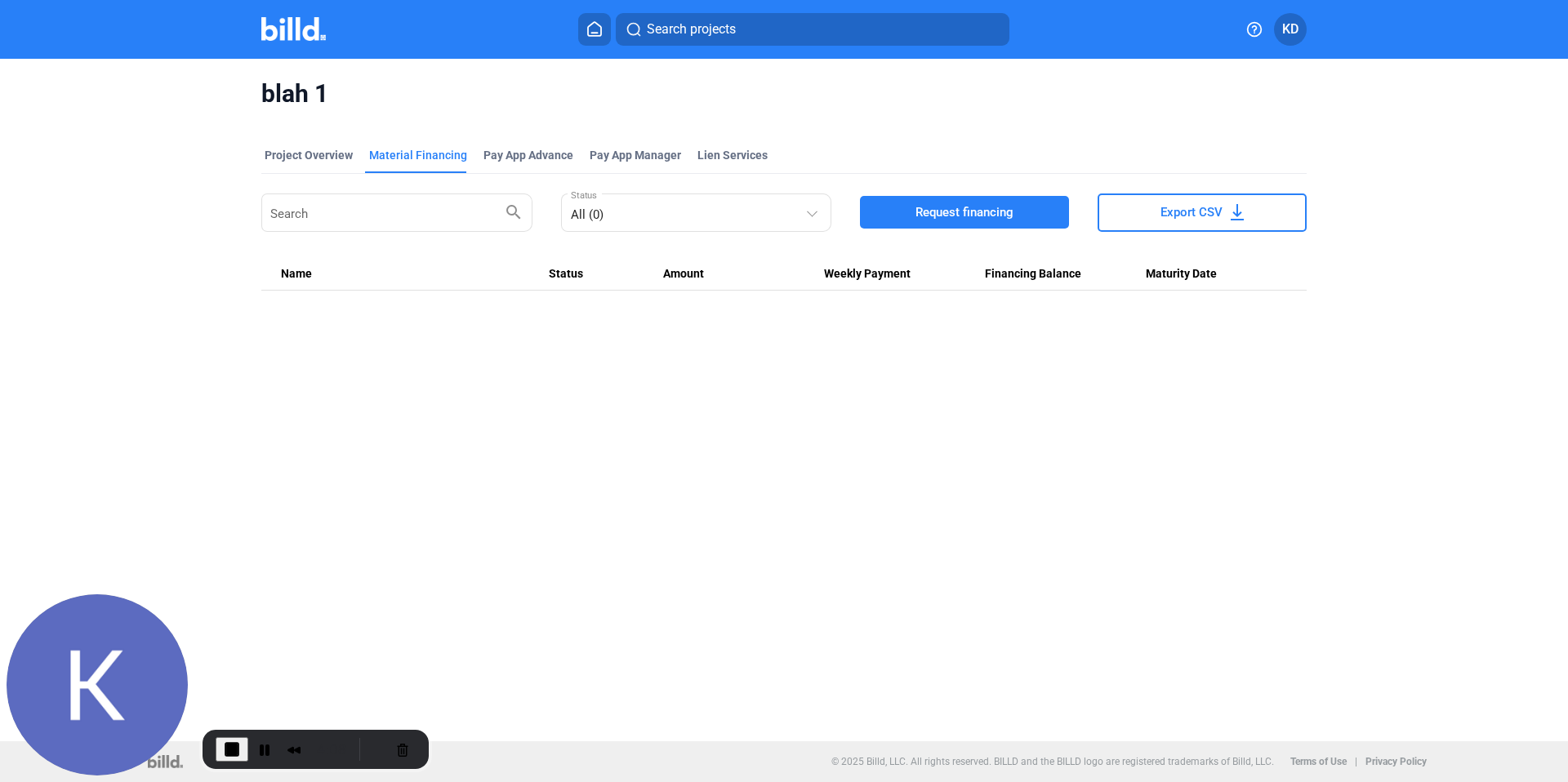
click at [1004, 200] on button "Request financing" at bounding box center [965, 212] width 209 height 32
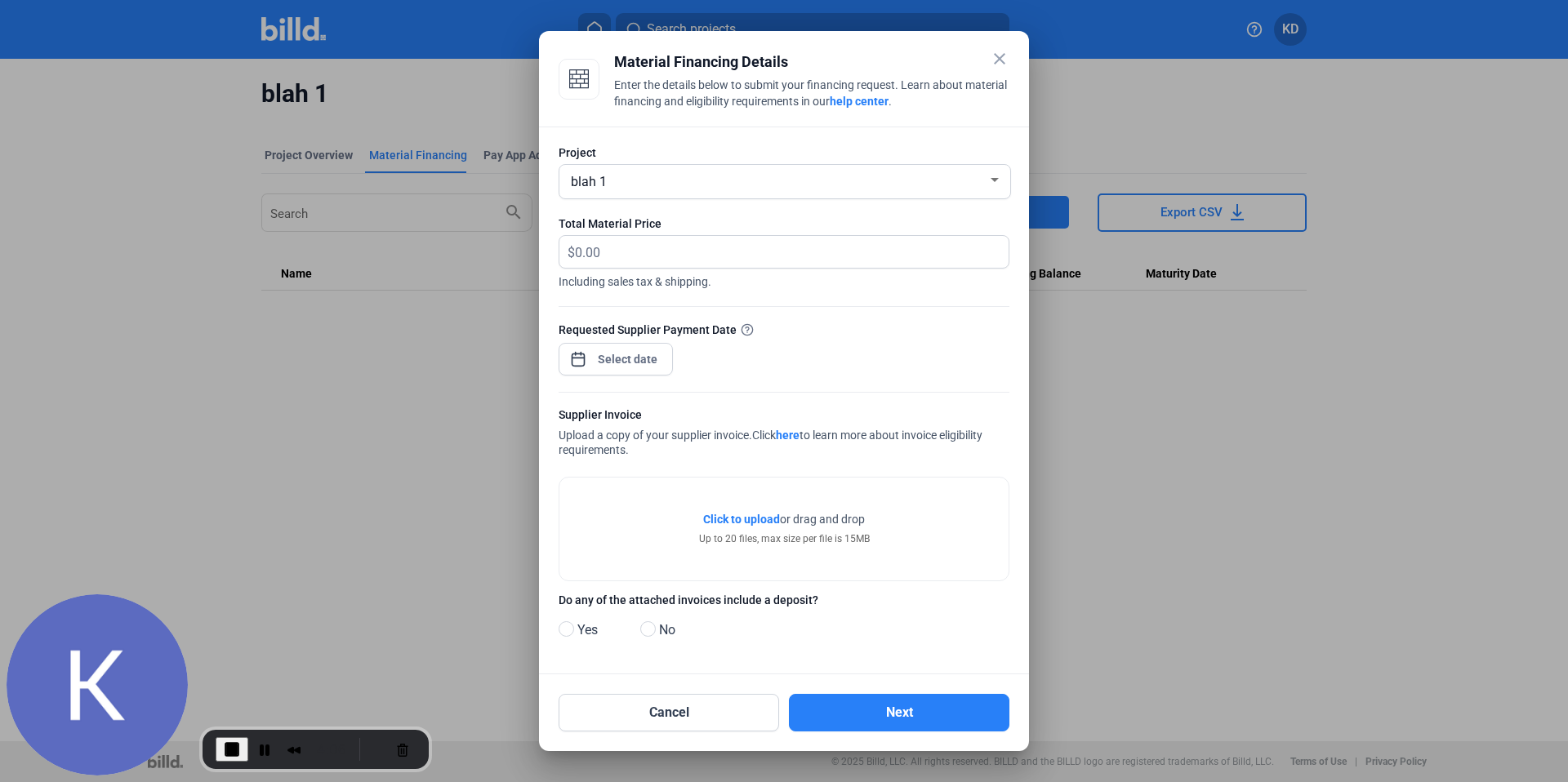
click at [1002, 49] on mat-icon "close" at bounding box center [1000, 59] width 20 height 20
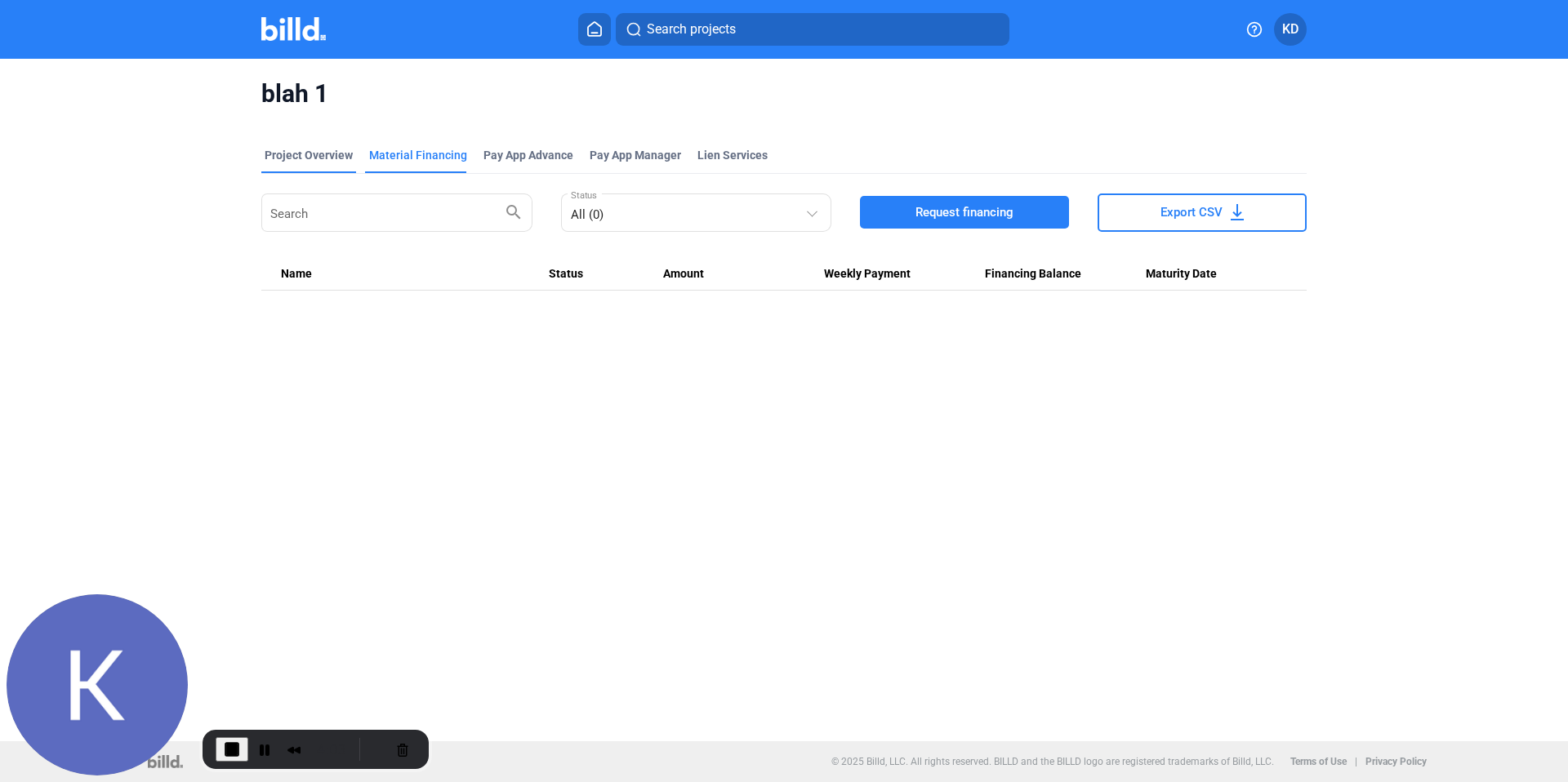
click at [311, 162] on div "Project Overview" at bounding box center [308, 155] width 88 height 16
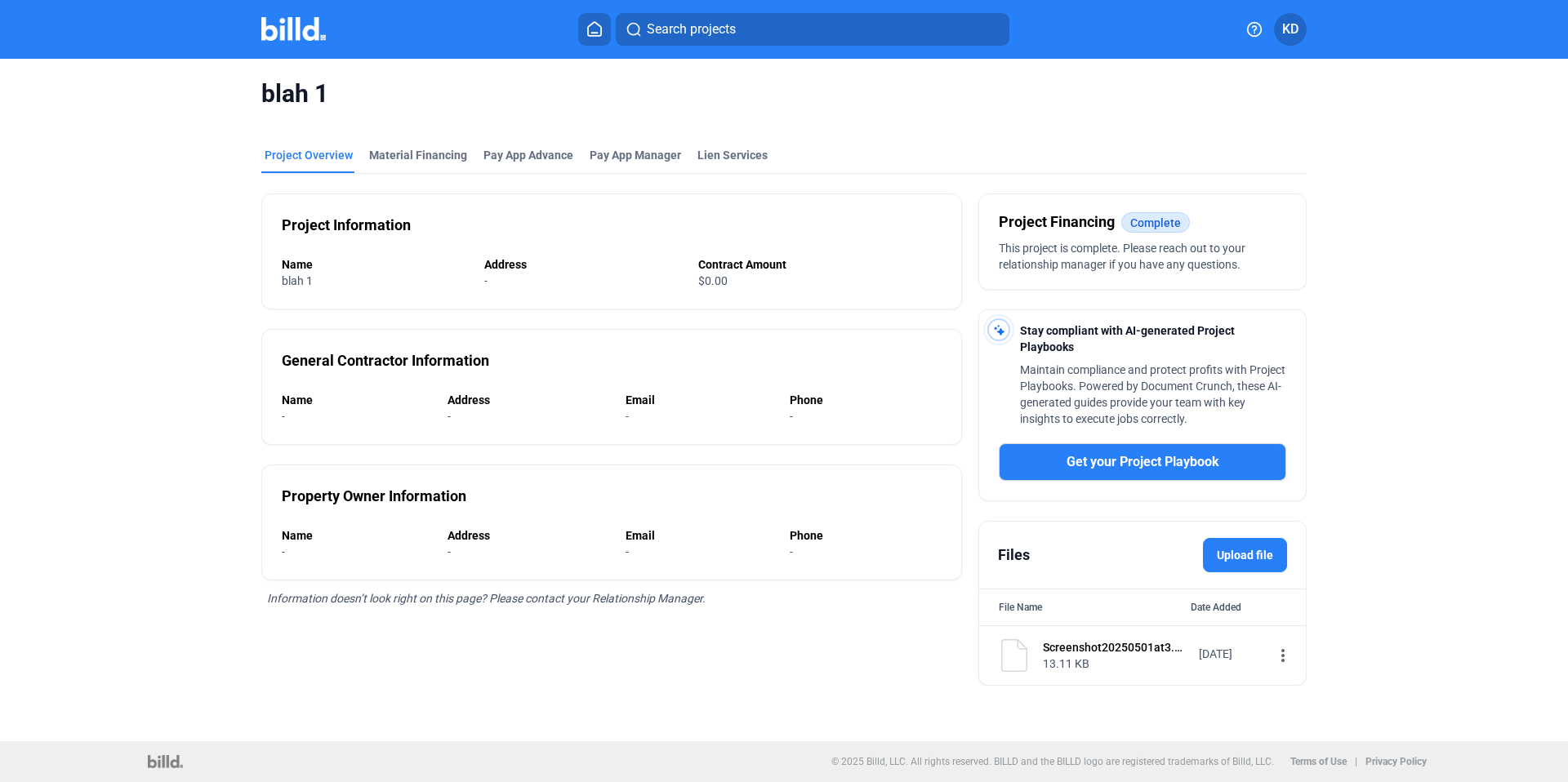
click at [592, 26] on icon at bounding box center [594, 29] width 16 height 15
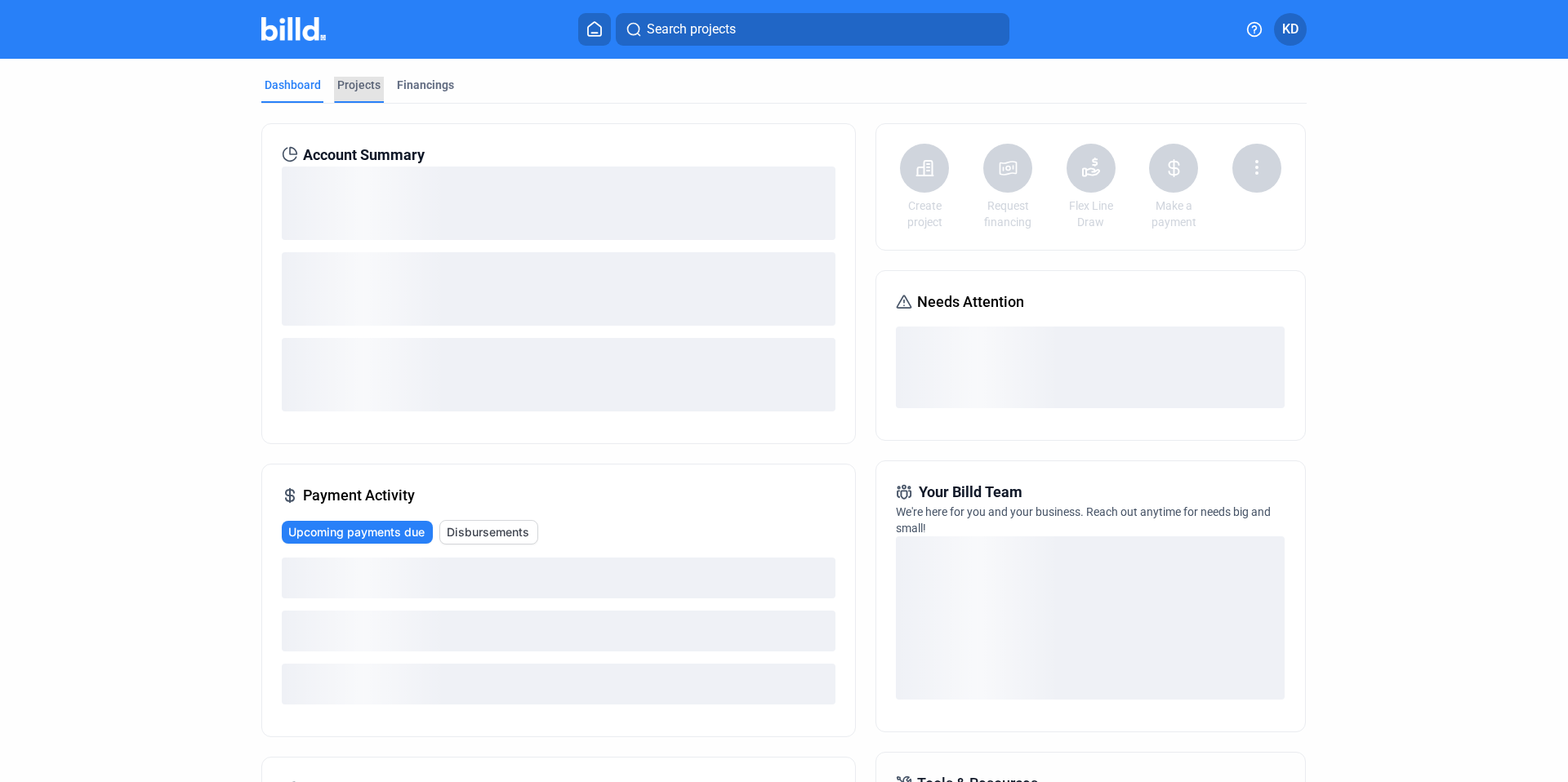
click at [354, 79] on div "Projects" at bounding box center [359, 85] width 44 height 16
